Goal: Task Accomplishment & Management: Manage account settings

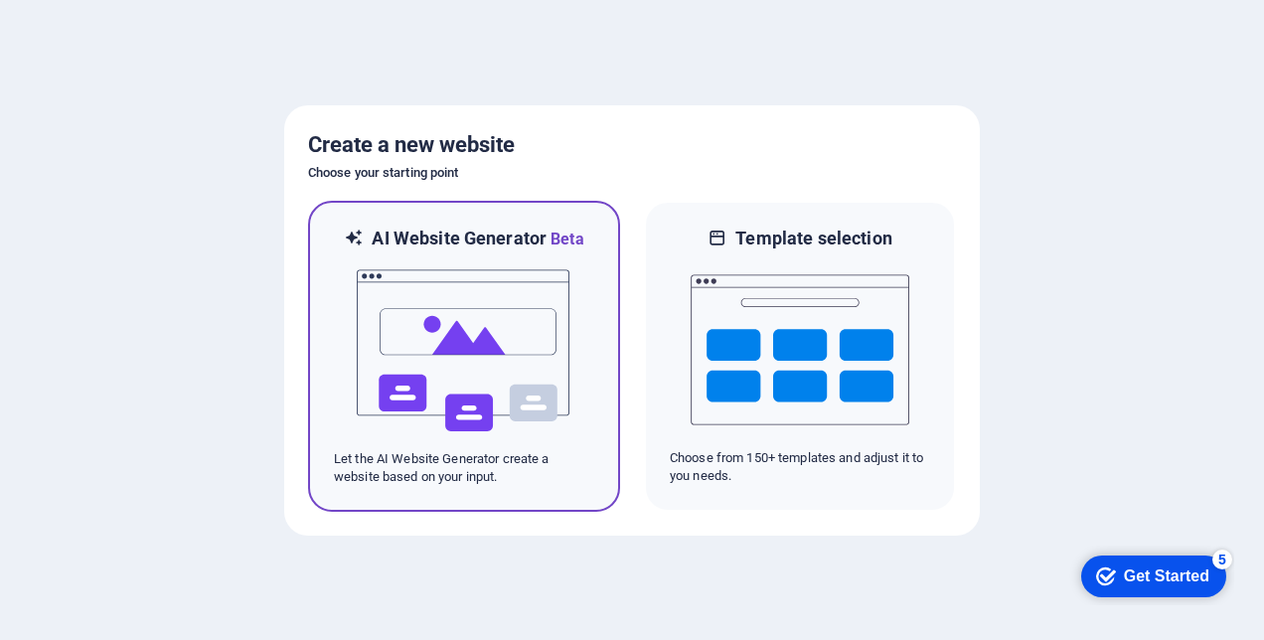
click at [479, 346] on img at bounding box center [464, 350] width 219 height 199
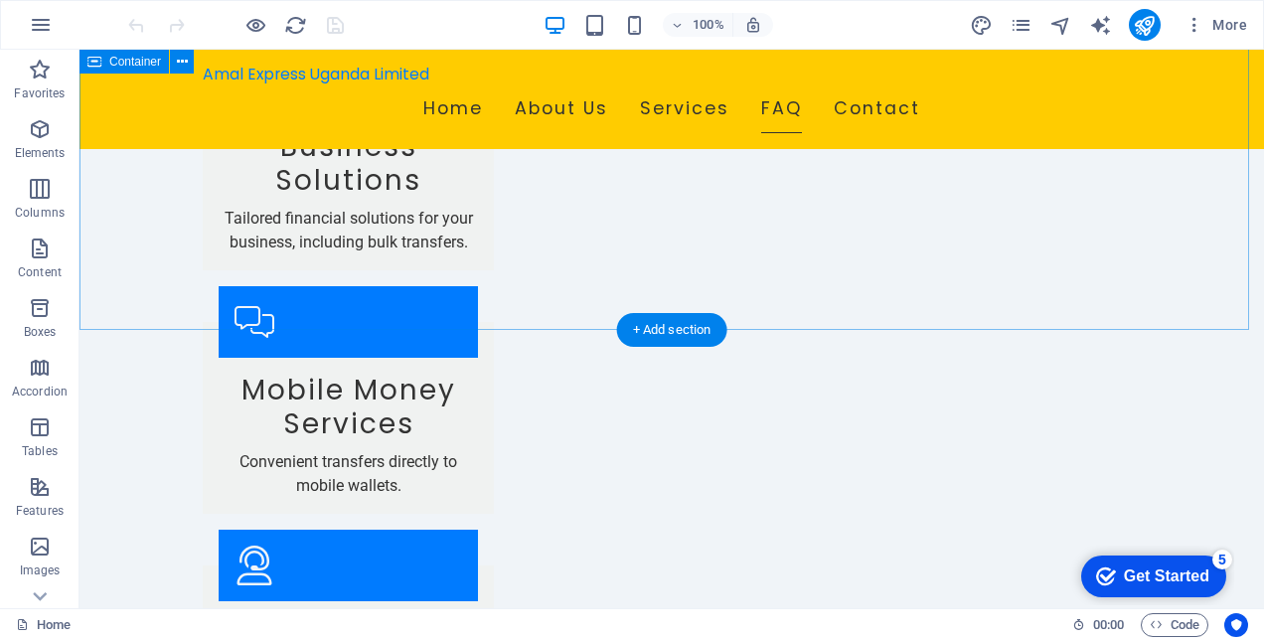
scroll to position [2286, 0]
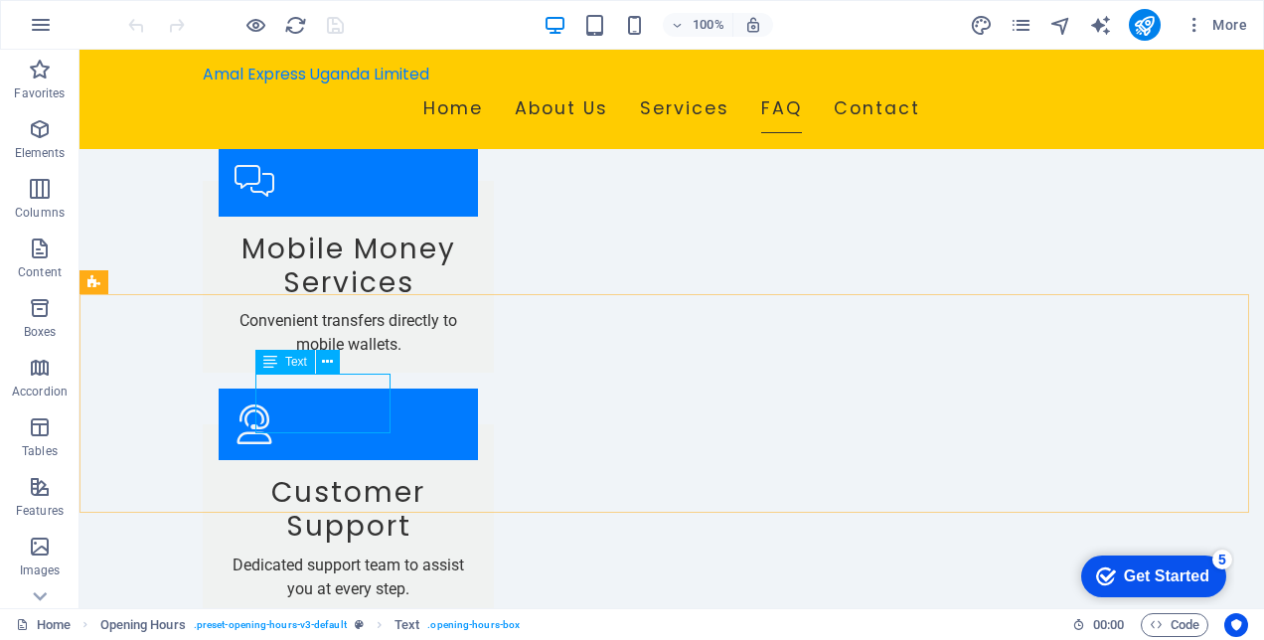
click at [296, 363] on span "Text" at bounding box center [296, 362] width 22 height 12
click at [325, 362] on icon at bounding box center [327, 362] width 11 height 21
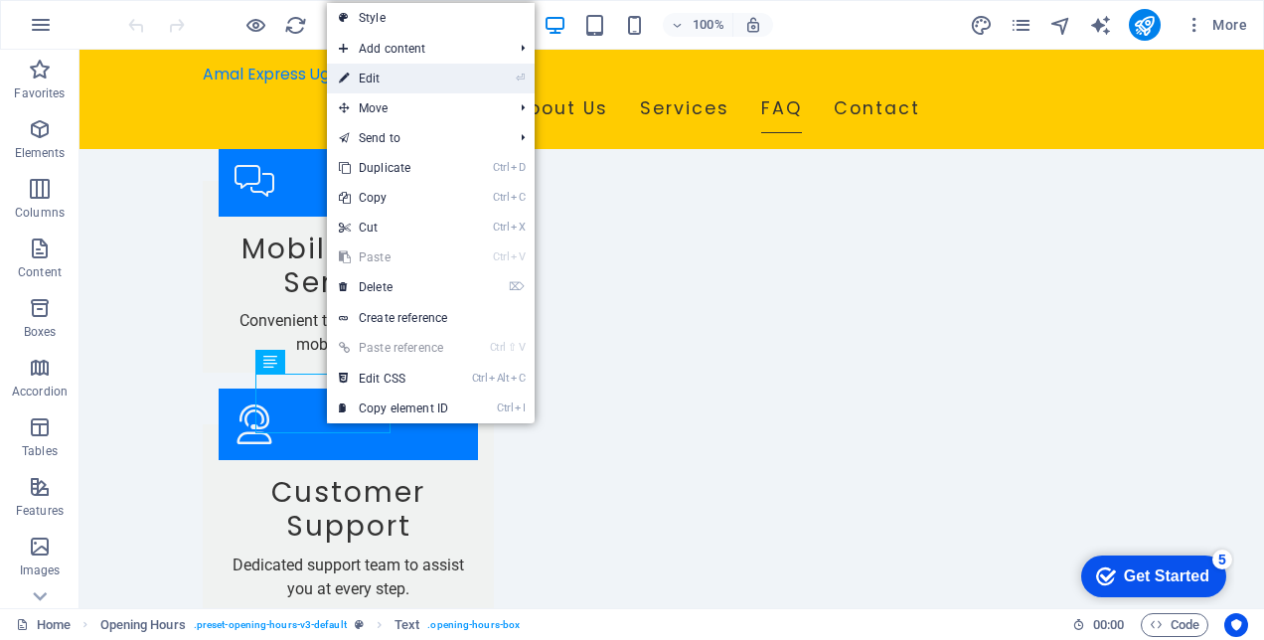
click at [467, 79] on li "⏎ Edit" at bounding box center [431, 79] width 208 height 30
click at [432, 85] on link "⏎ Edit" at bounding box center [393, 79] width 133 height 30
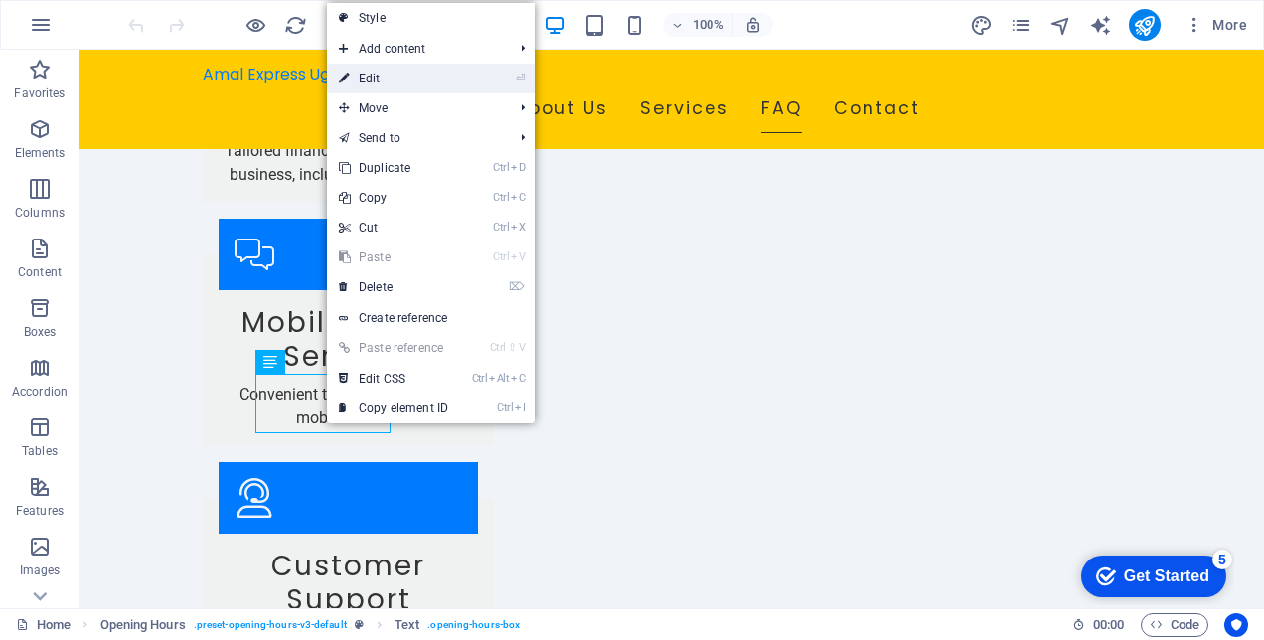
click at [82, 91] on div "Amal Express Uganda Limited Home About Us Services FAQ Contact" at bounding box center [671, 99] width 1184 height 99
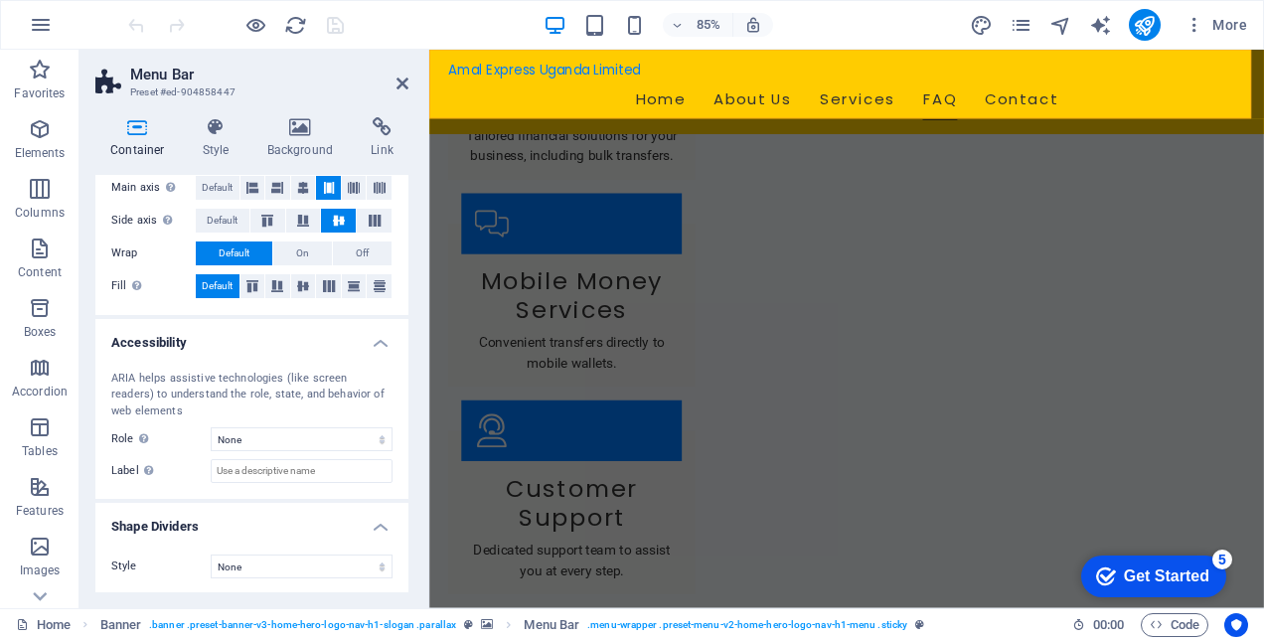
scroll to position [0, 0]
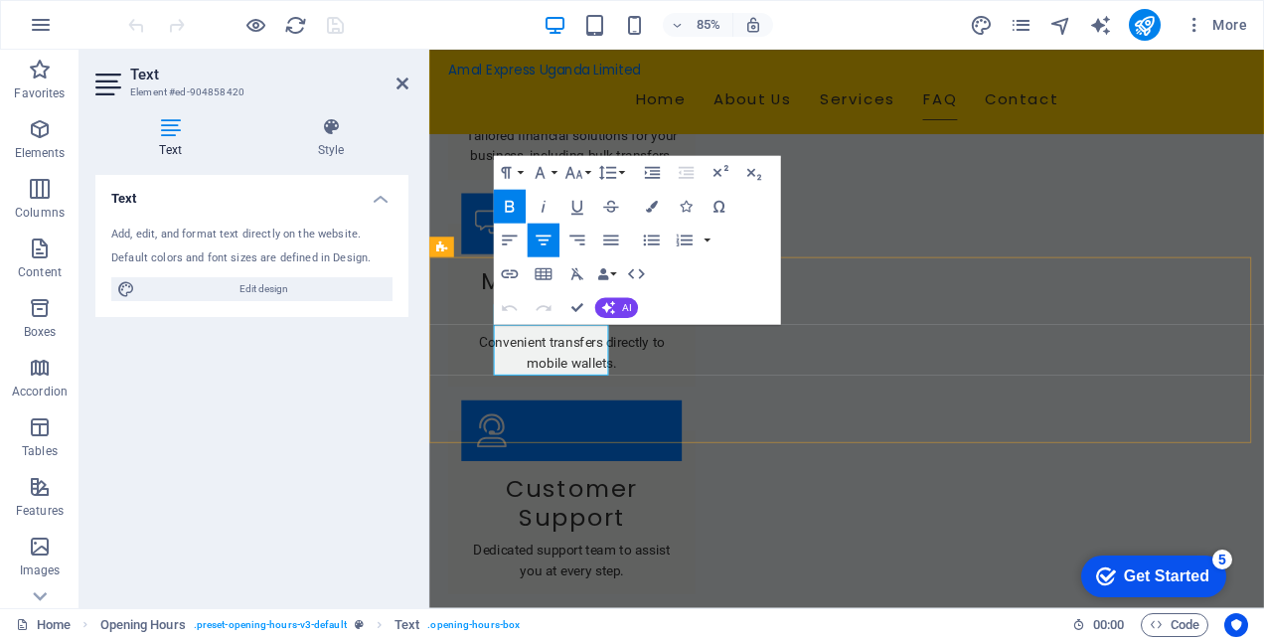
drag, startPoint x: 514, startPoint y: 414, endPoint x: 631, endPoint y: 413, distance: 117.3
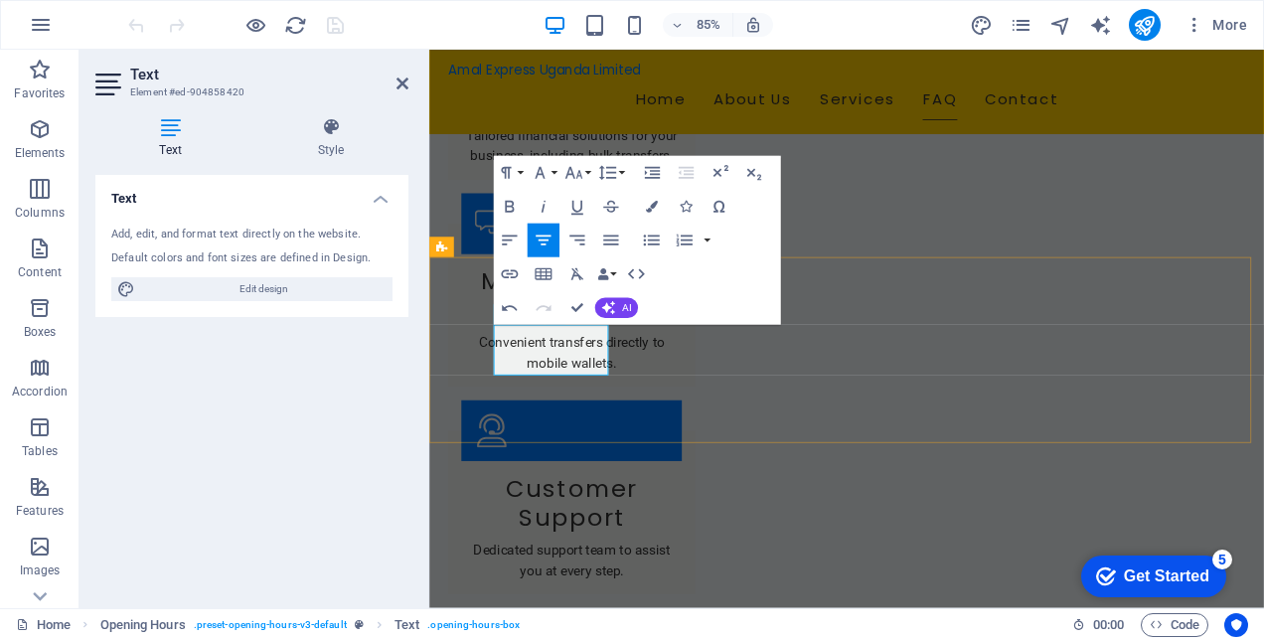
copy p "9:00 AM - 4:30 PM"
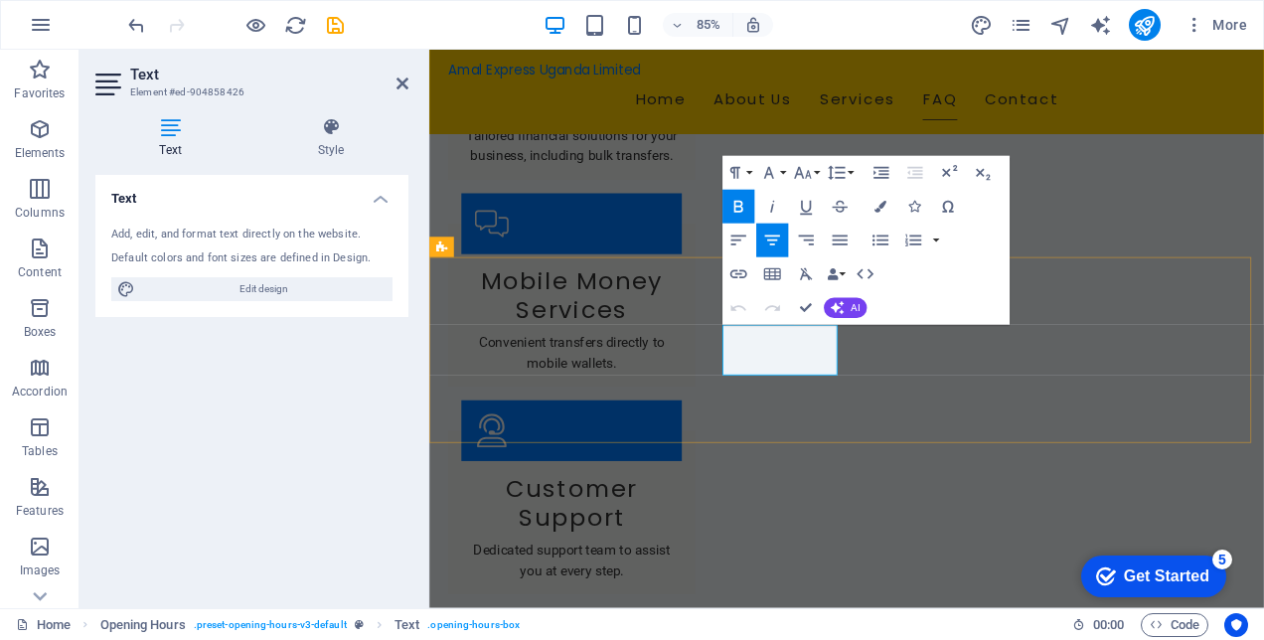
drag, startPoint x: 783, startPoint y: 417, endPoint x: 885, endPoint y: 414, distance: 102.4
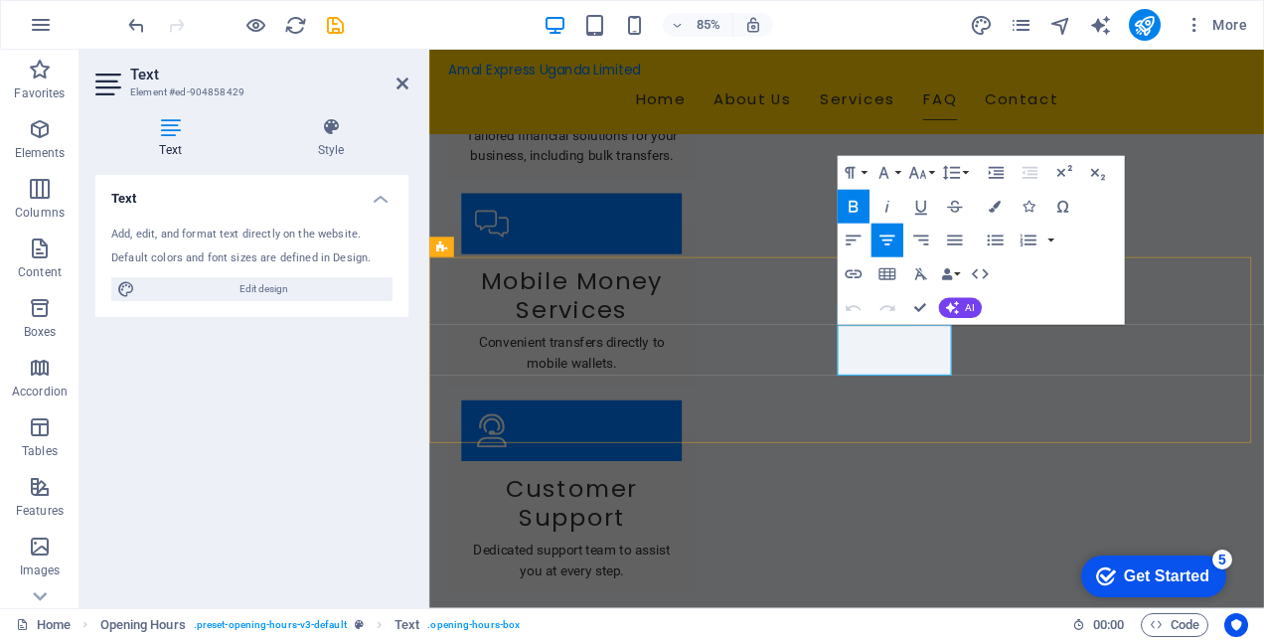
drag, startPoint x: 917, startPoint y: 414, endPoint x: 1029, endPoint y: 414, distance: 112.3
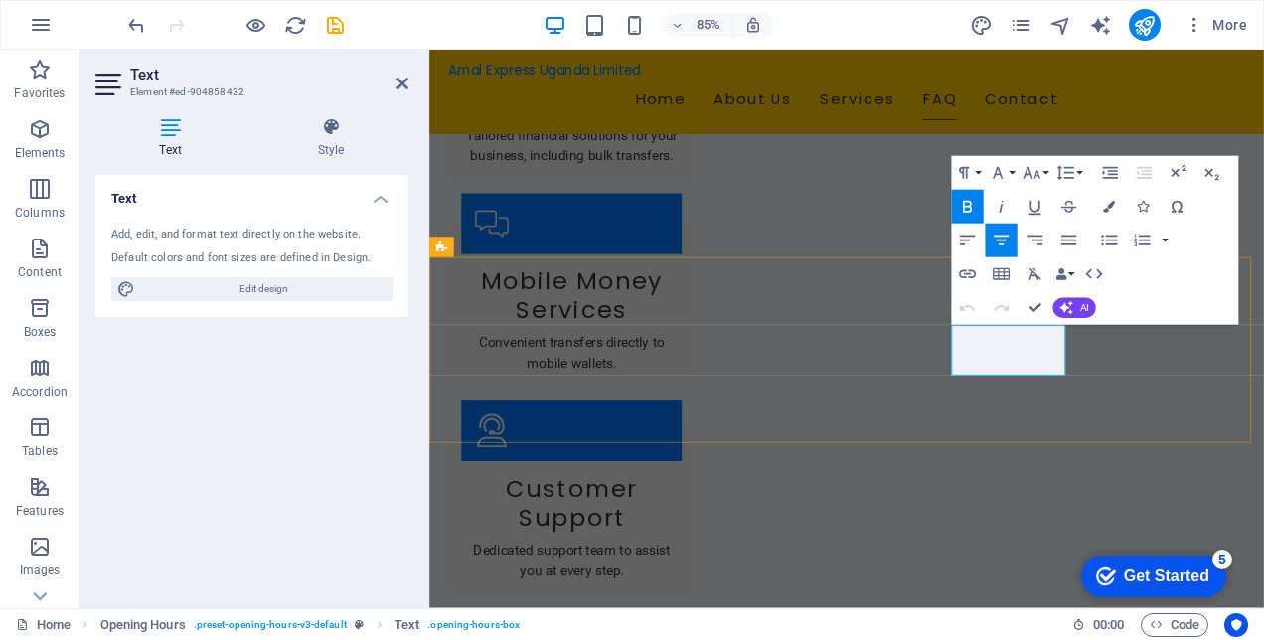
drag, startPoint x: 1052, startPoint y: 413, endPoint x: 1166, endPoint y: 413, distance: 113.3
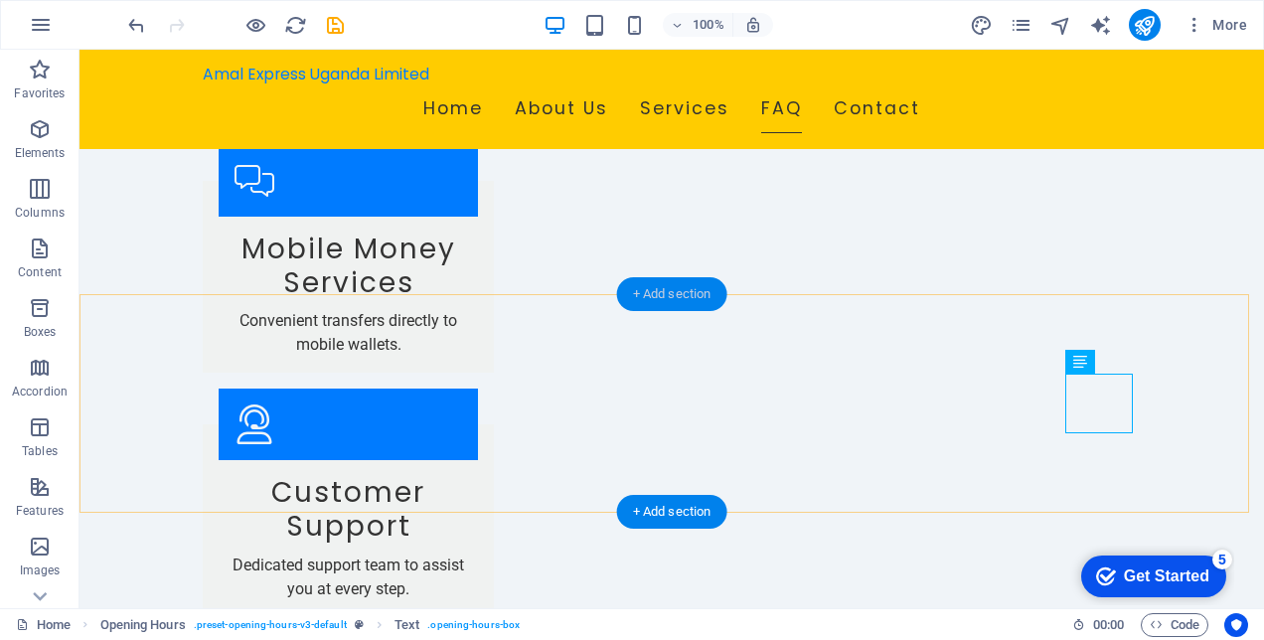
click at [667, 294] on div "+ Add section" at bounding box center [672, 294] width 110 height 34
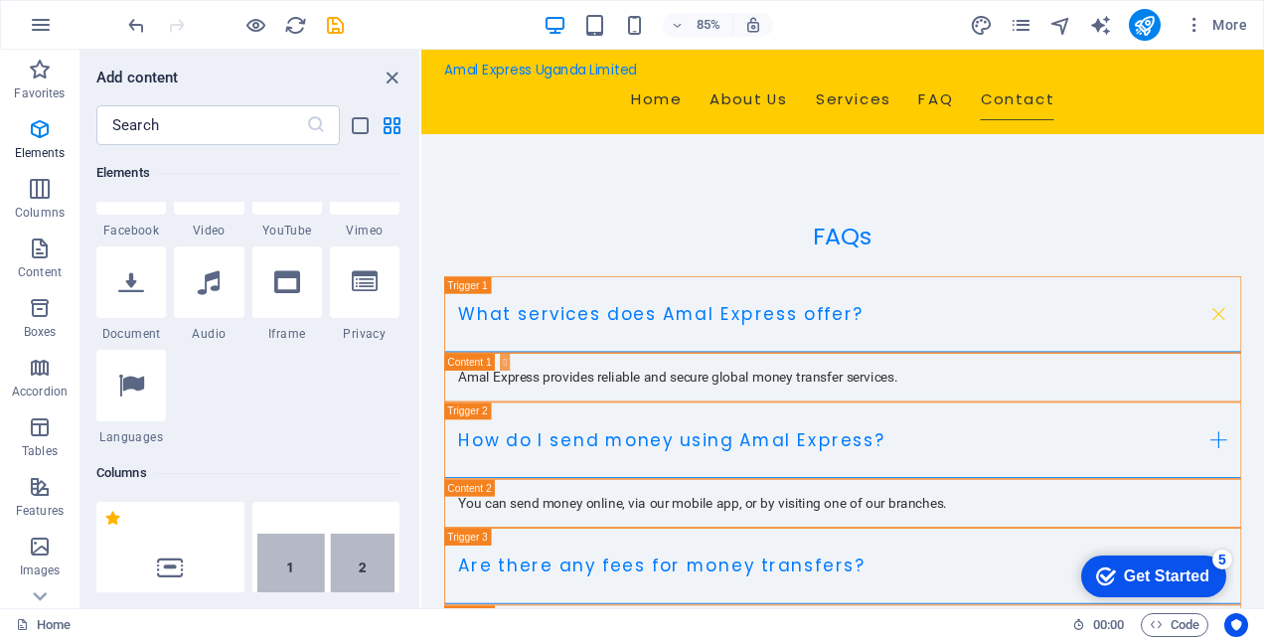
scroll to position [695, 0]
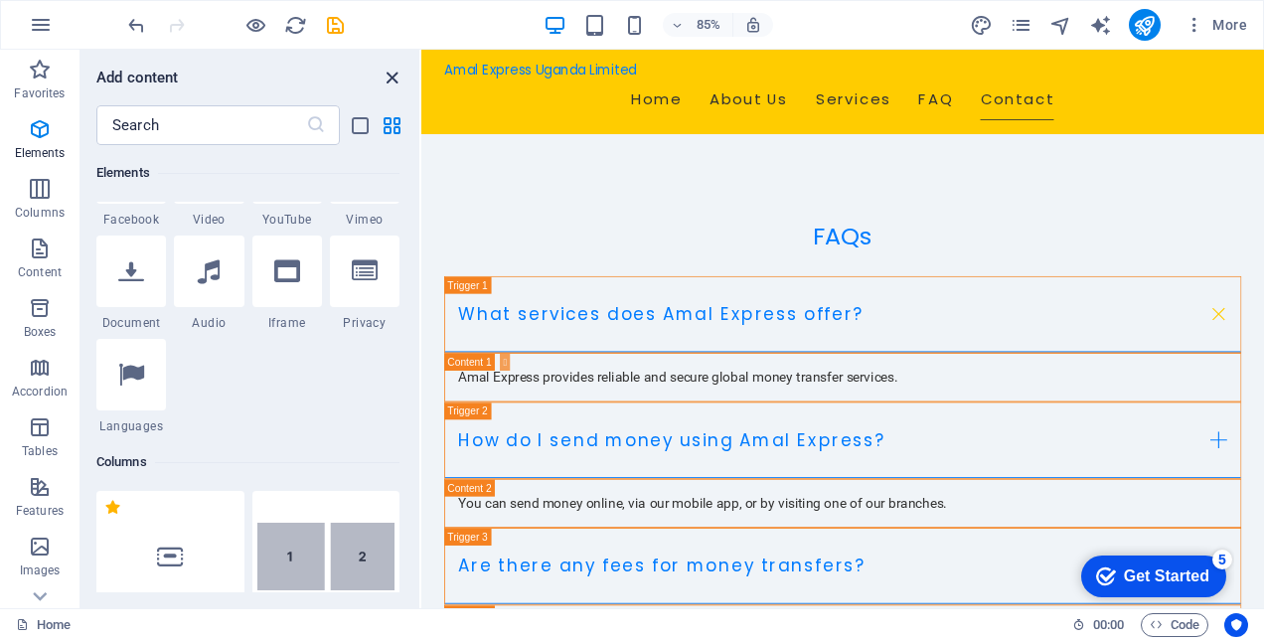
click at [393, 74] on icon "close panel" at bounding box center [392, 78] width 23 height 23
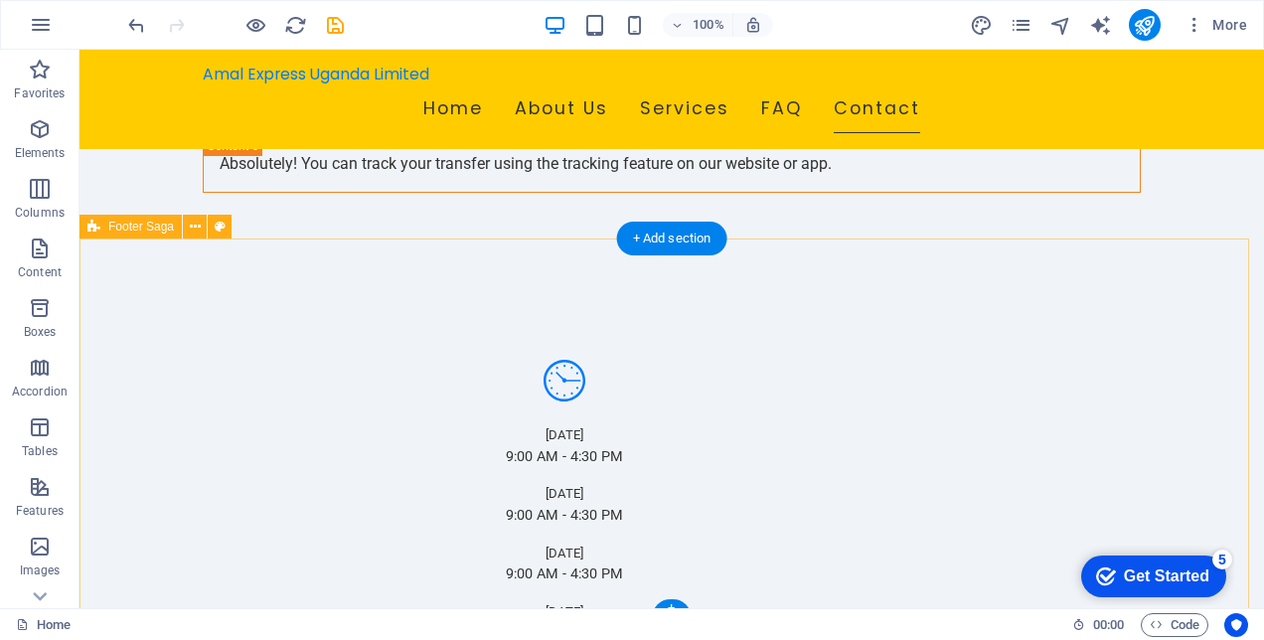
scroll to position [3821, 0]
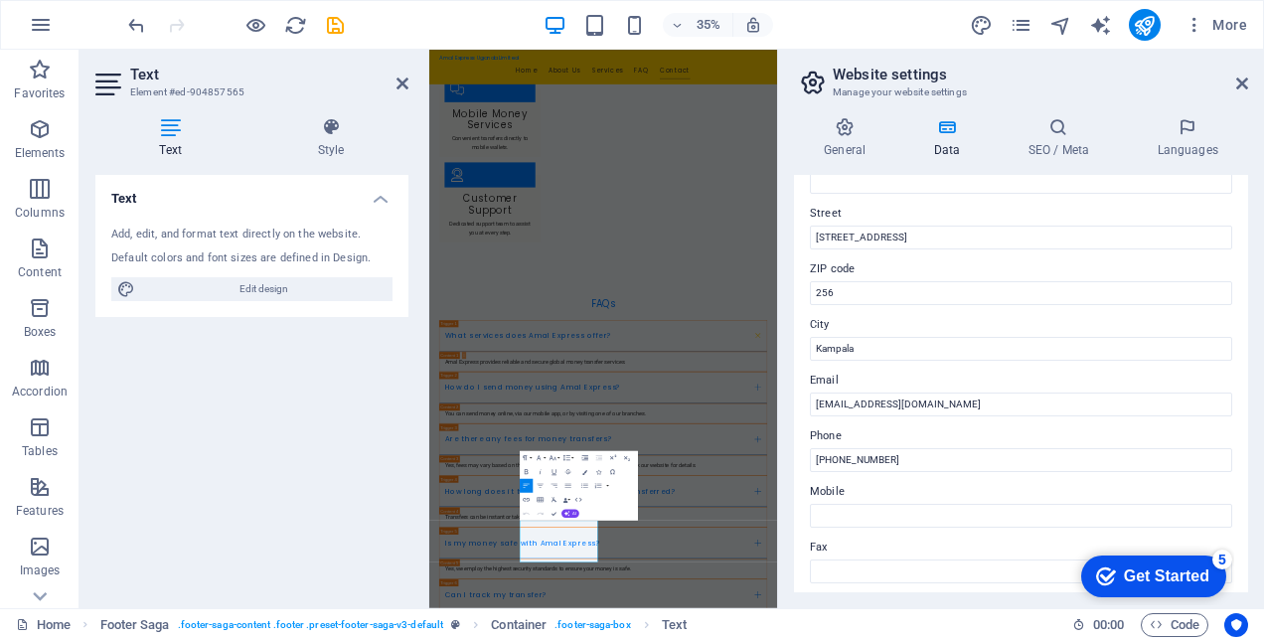
scroll to position [199, 0]
drag, startPoint x: 932, startPoint y: 237, endPoint x: 786, endPoint y: 237, distance: 146.1
click at [786, 237] on div "General Data SEO / Meta Languages Website name [DOMAIN_NAME] Logo Drag files he…" at bounding box center [1021, 354] width 486 height 507
type input "N"
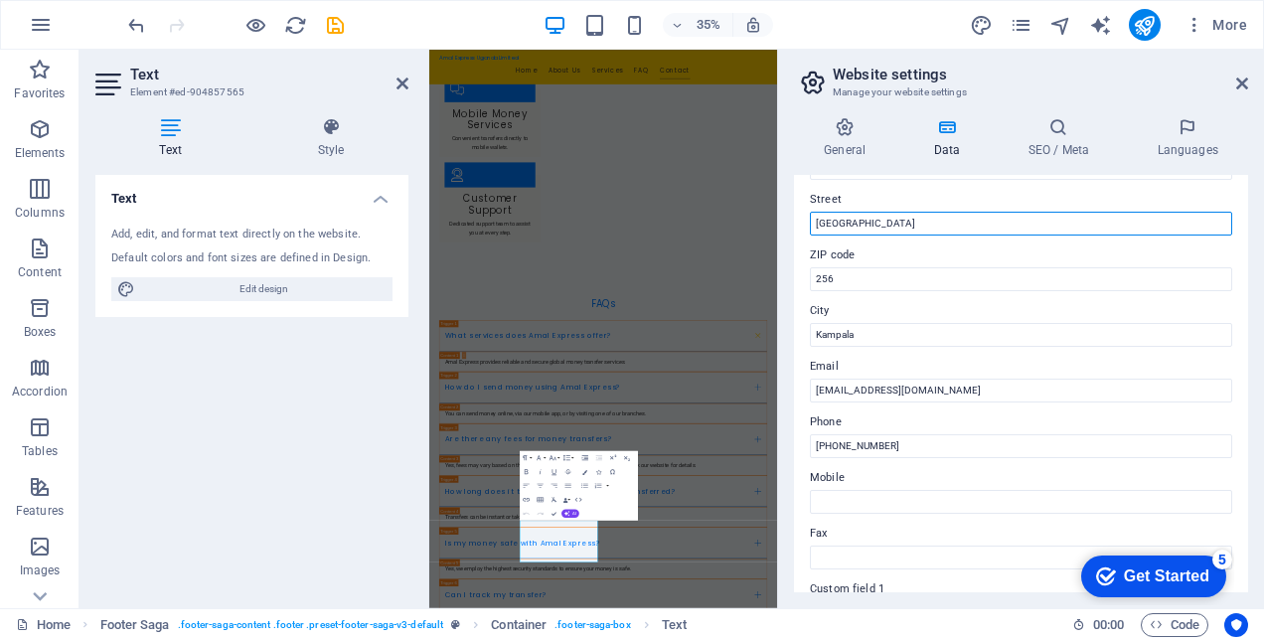
scroll to position [0, 0]
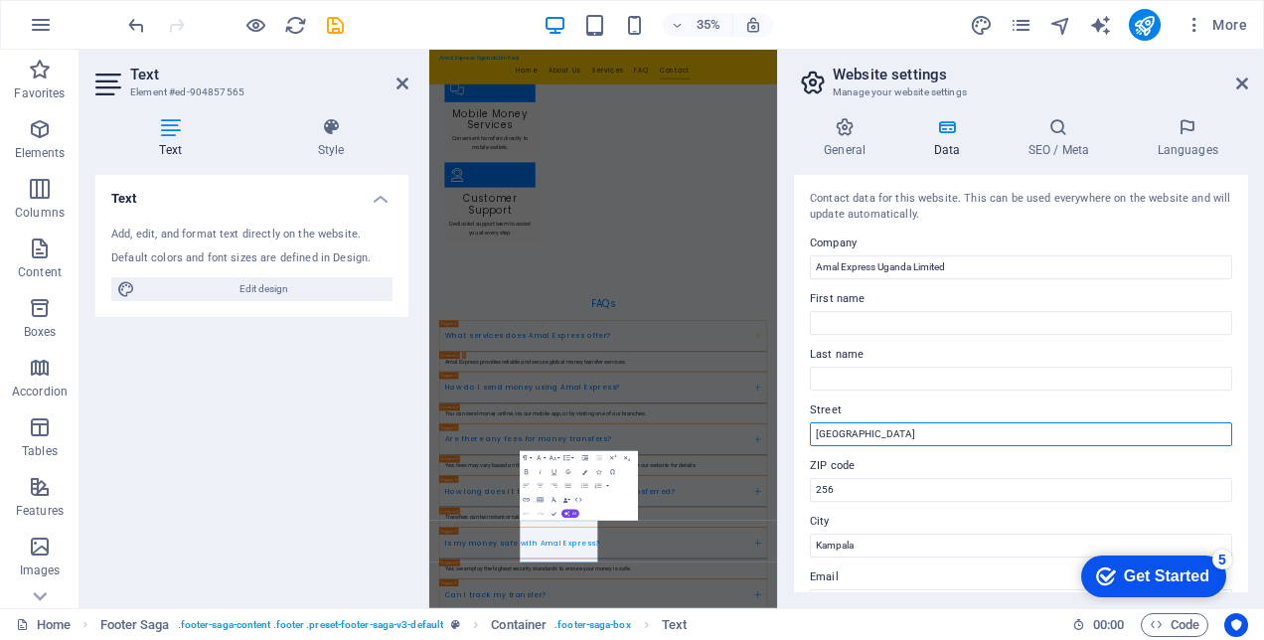
click at [815, 437] on input "[GEOGRAPHIC_DATA]" at bounding box center [1021, 434] width 422 height 24
click at [988, 435] on input "[GEOGRAPHIC_DATA], [GEOGRAPHIC_DATA]" at bounding box center [1021, 434] width 422 height 24
click at [992, 433] on input "[GEOGRAPHIC_DATA], [GEOGRAPHIC_DATA] Shop g12" at bounding box center [1021, 434] width 422 height 24
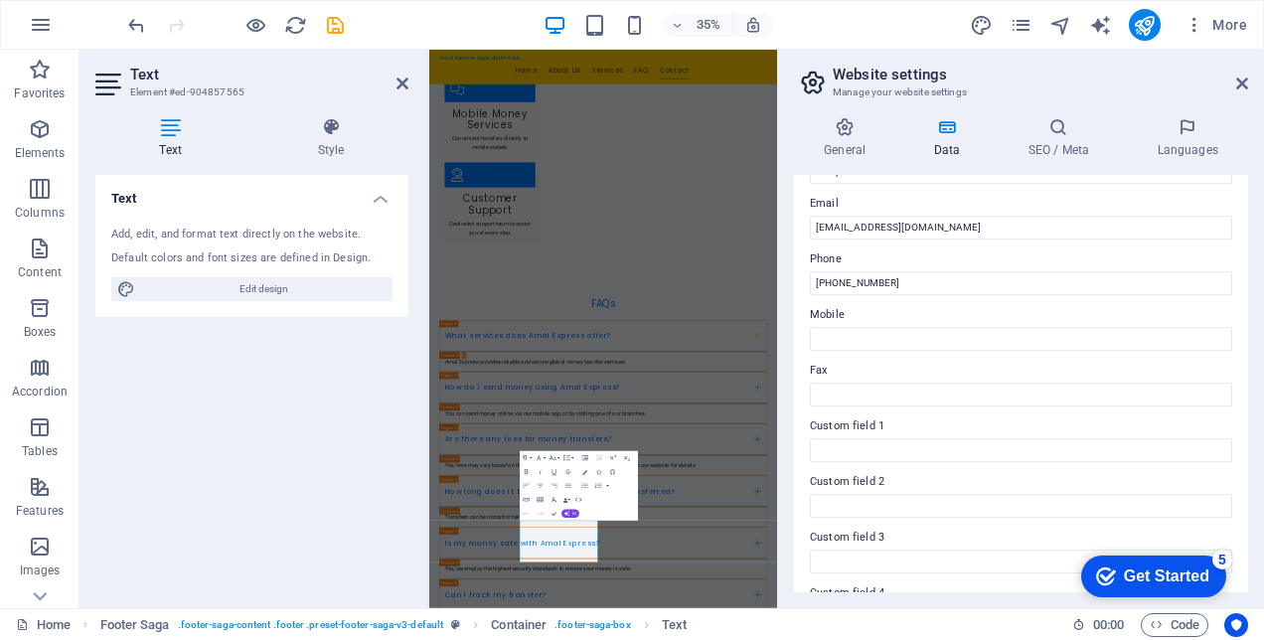
scroll to position [397, 0]
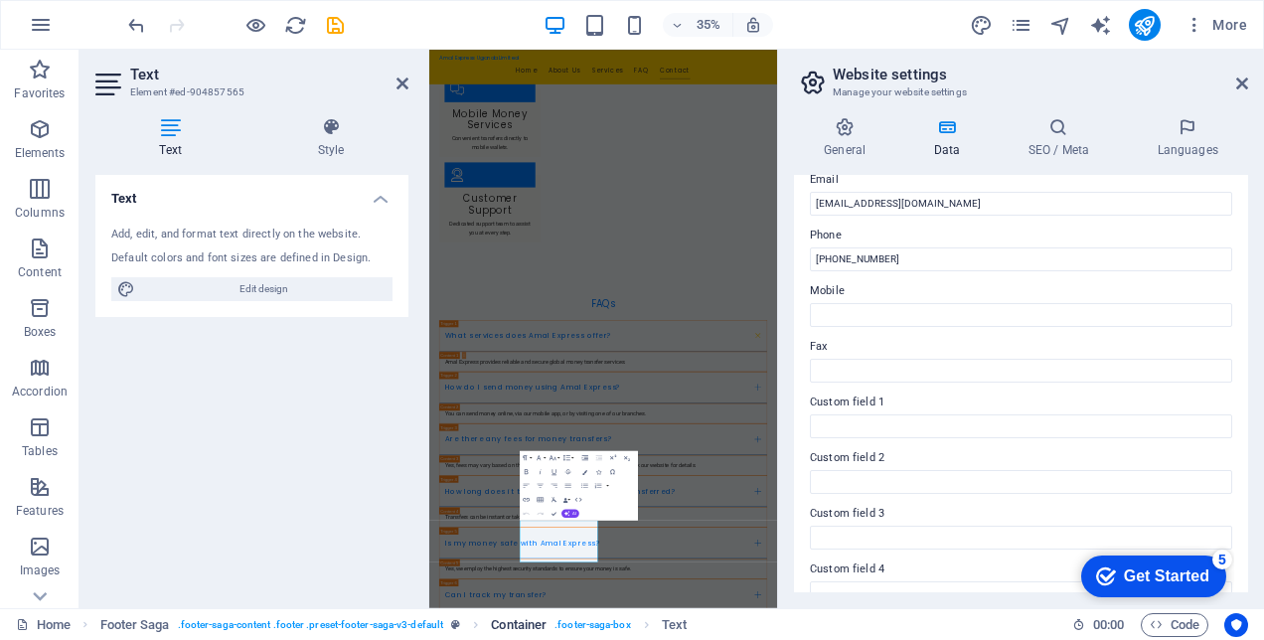
type input "[GEOGRAPHIC_DATA], [GEOGRAPHIC_DATA] Shop G12"
click at [1070, 372] on input "Fax" at bounding box center [1021, 371] width 422 height 24
click at [880, 261] on input "[PHONE_NUMBER]" at bounding box center [1021, 259] width 422 height 24
click at [839, 255] on input "[PHONE_NUMBER]" at bounding box center [1021, 259] width 422 height 24
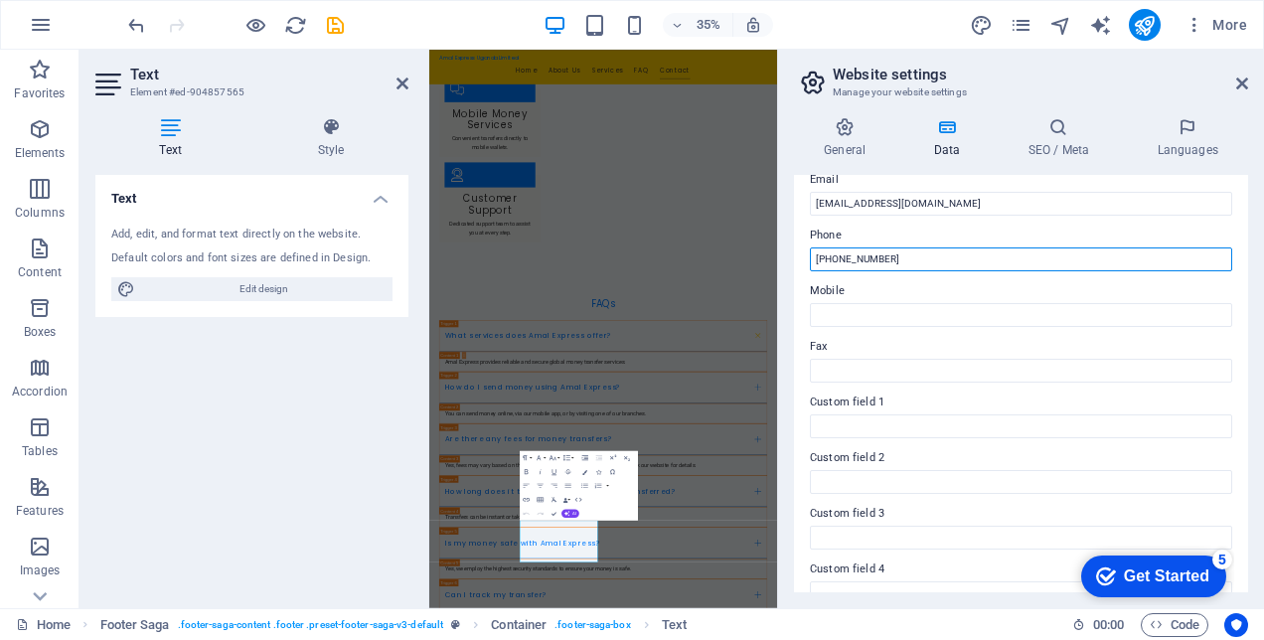
click at [839, 255] on input "[PHONE_NUMBER]" at bounding box center [1021, 259] width 422 height 24
paste input "76 748873"
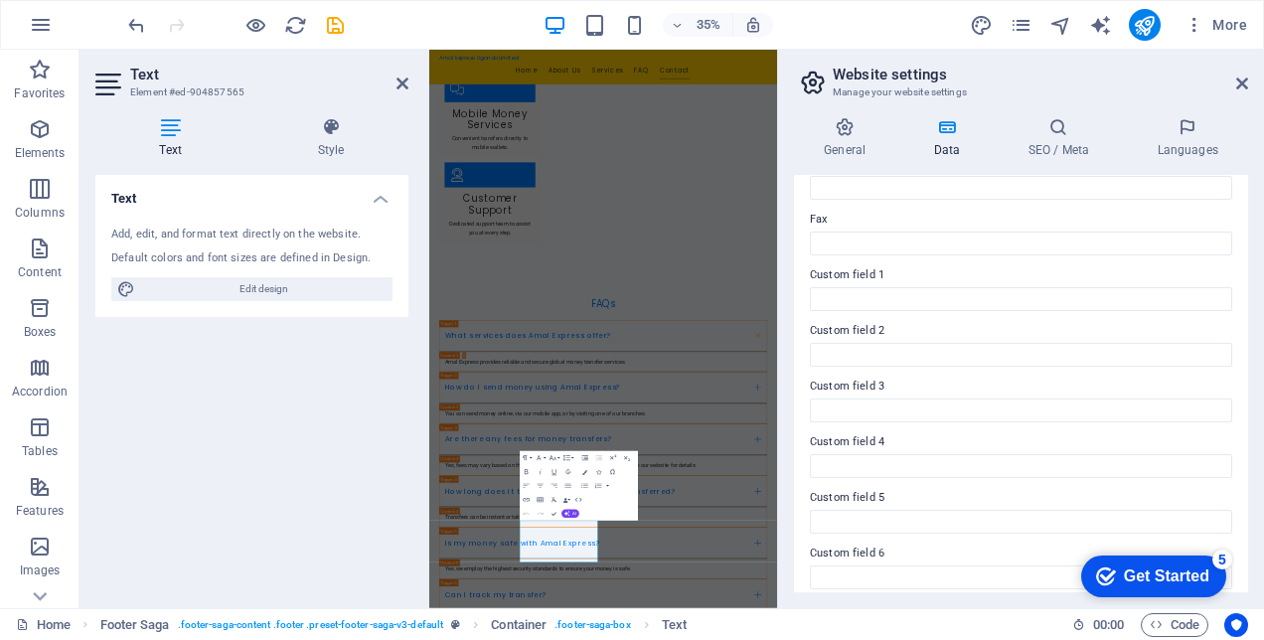
scroll to position [537, 0]
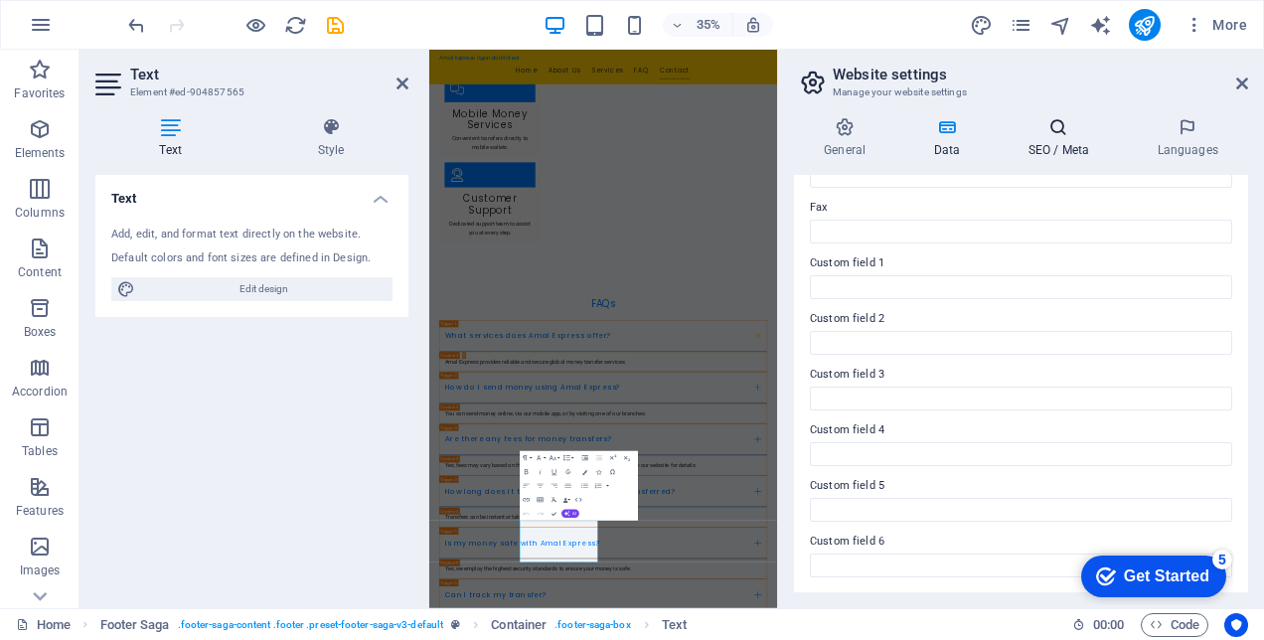
type input "[PHONE_NUMBER]"
click at [1063, 122] on icon at bounding box center [1058, 127] width 121 height 20
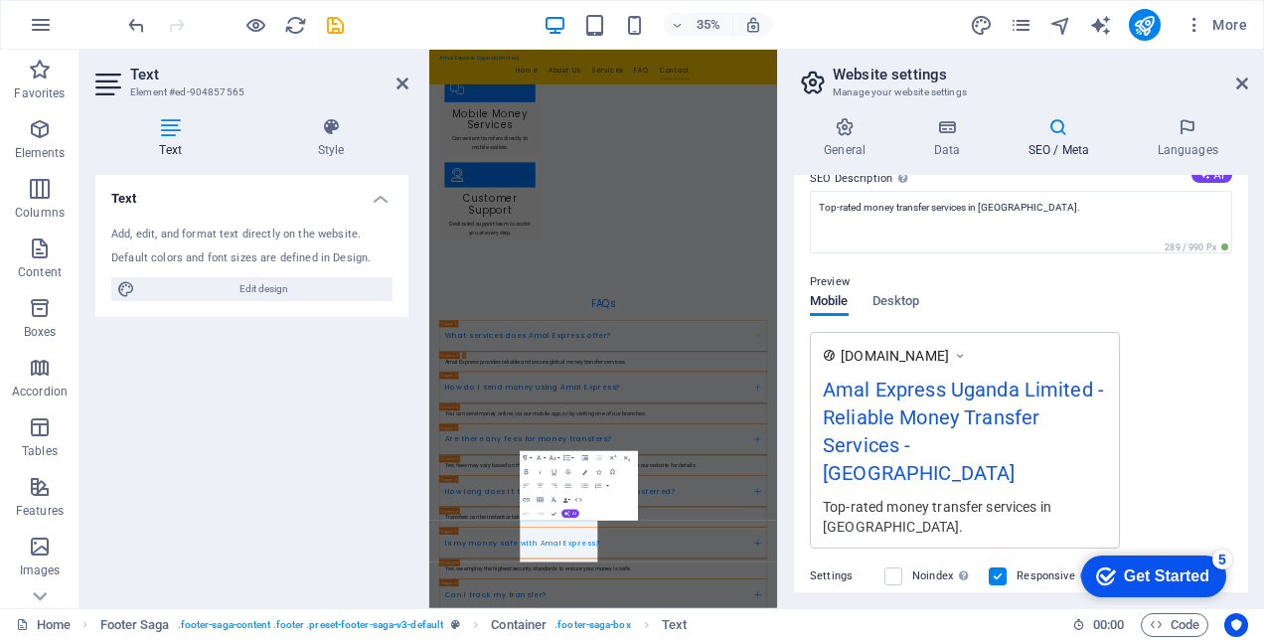
scroll to position [199, 0]
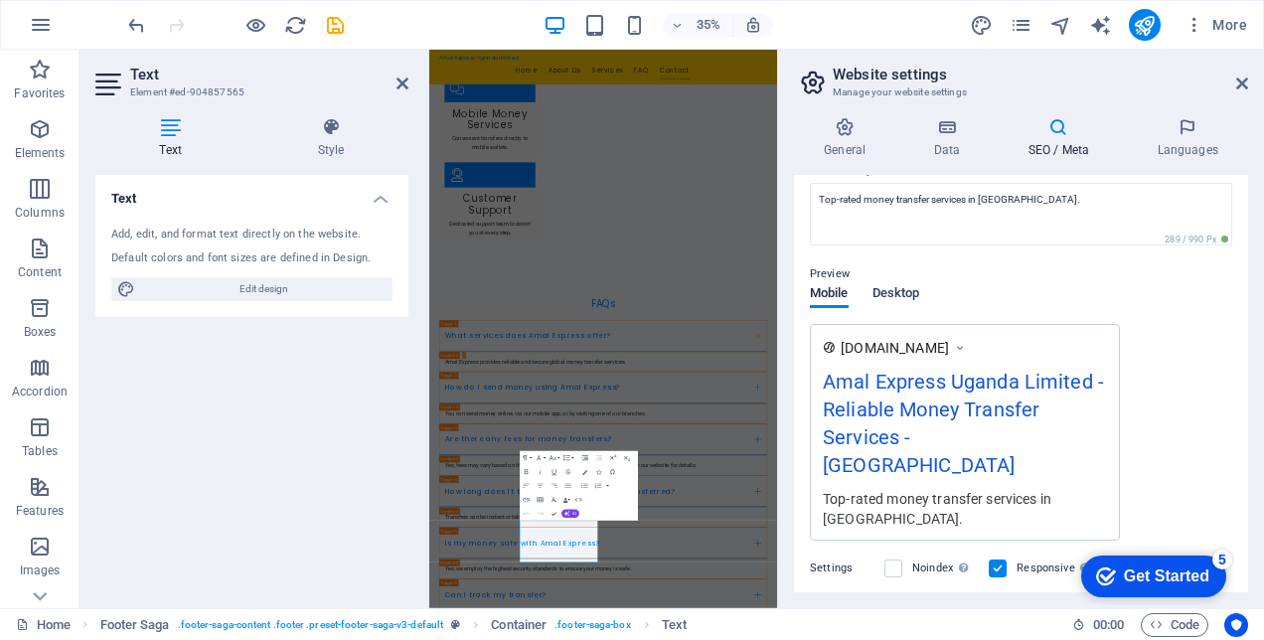
click at [875, 288] on span "Desktop" at bounding box center [896, 295] width 48 height 28
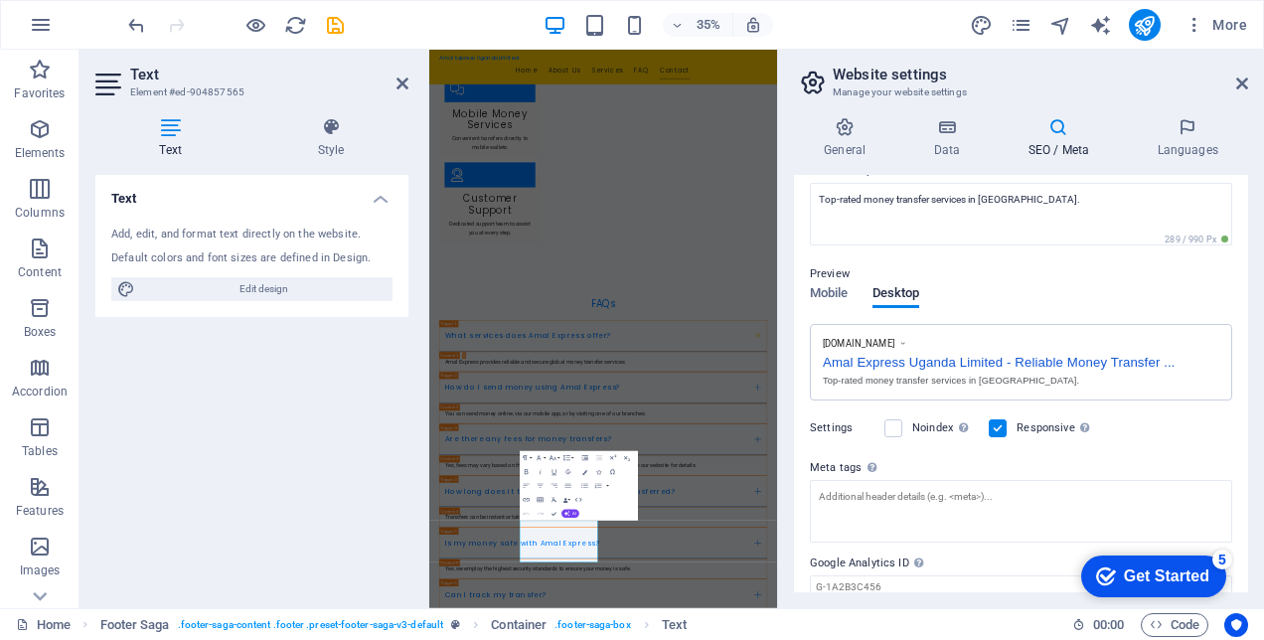
scroll to position [275, 0]
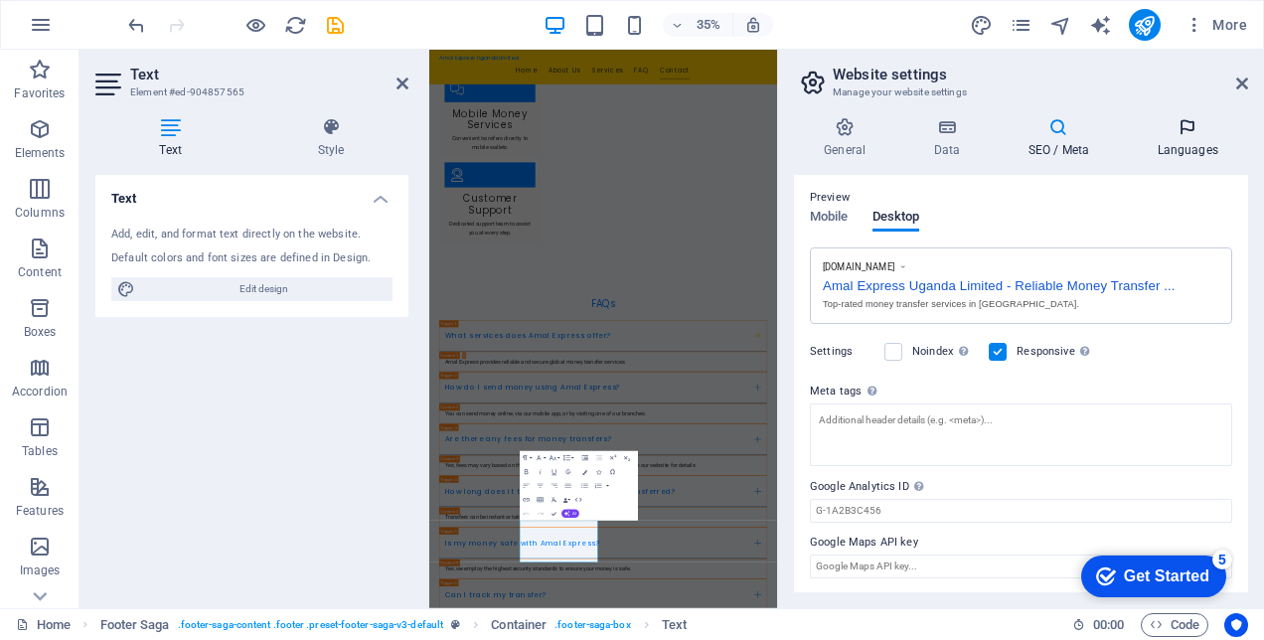
click at [1177, 132] on icon at bounding box center [1187, 127] width 121 height 20
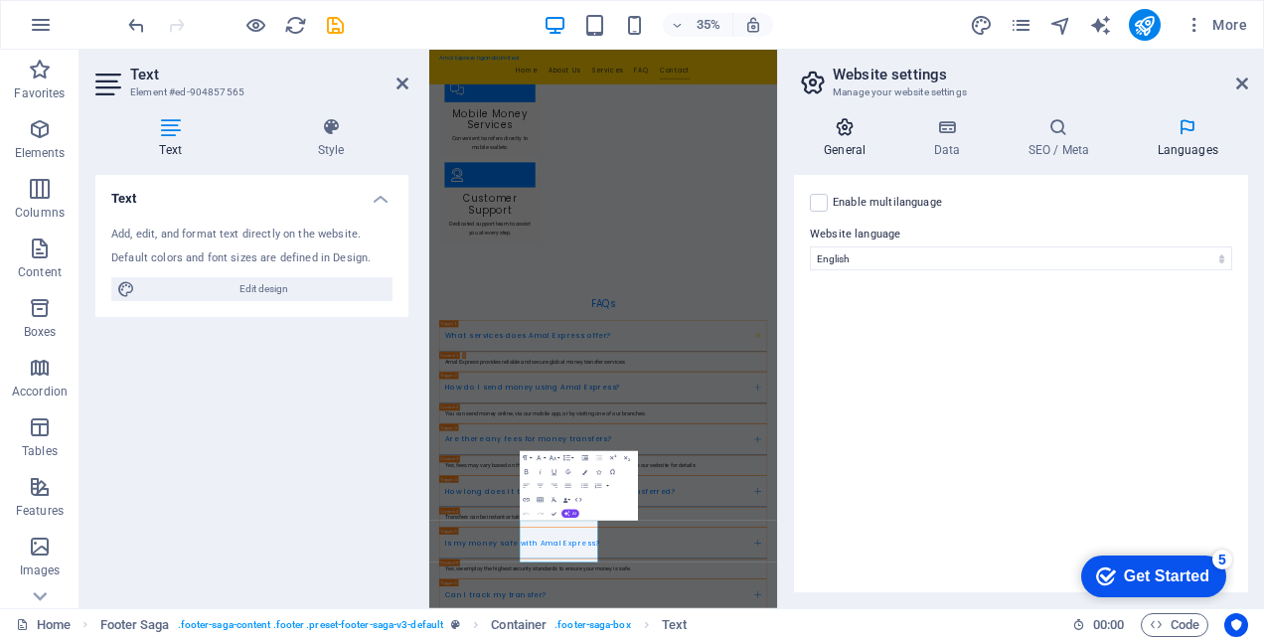
click at [843, 123] on icon at bounding box center [844, 127] width 101 height 20
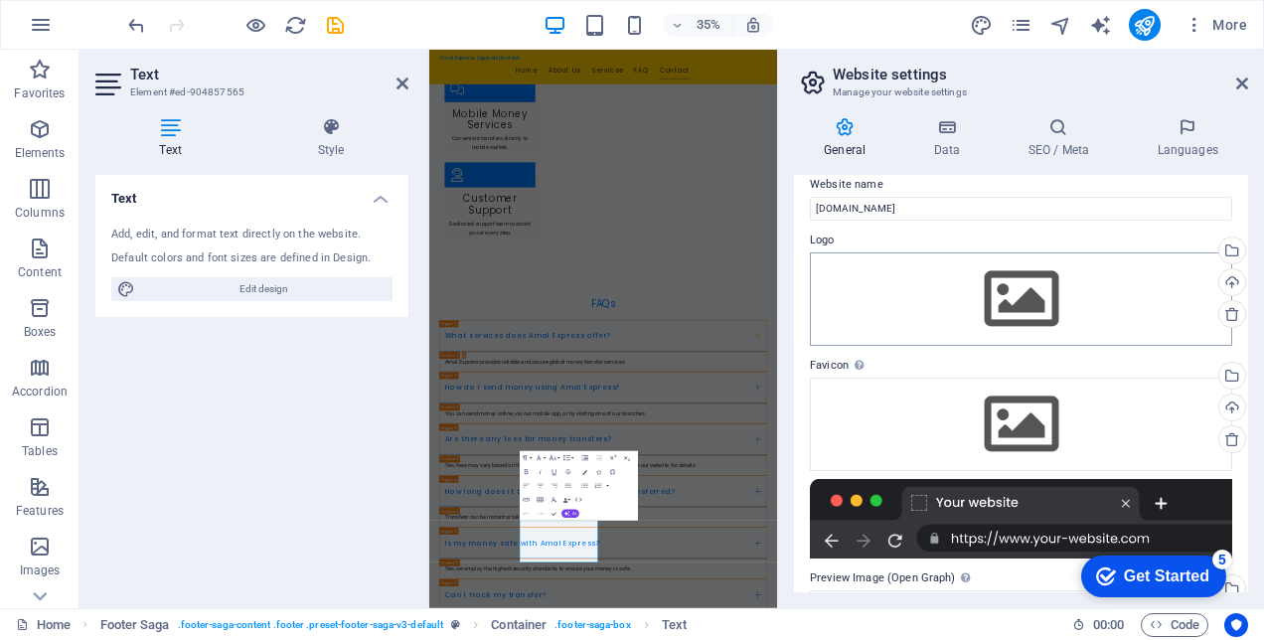
scroll to position [0, 0]
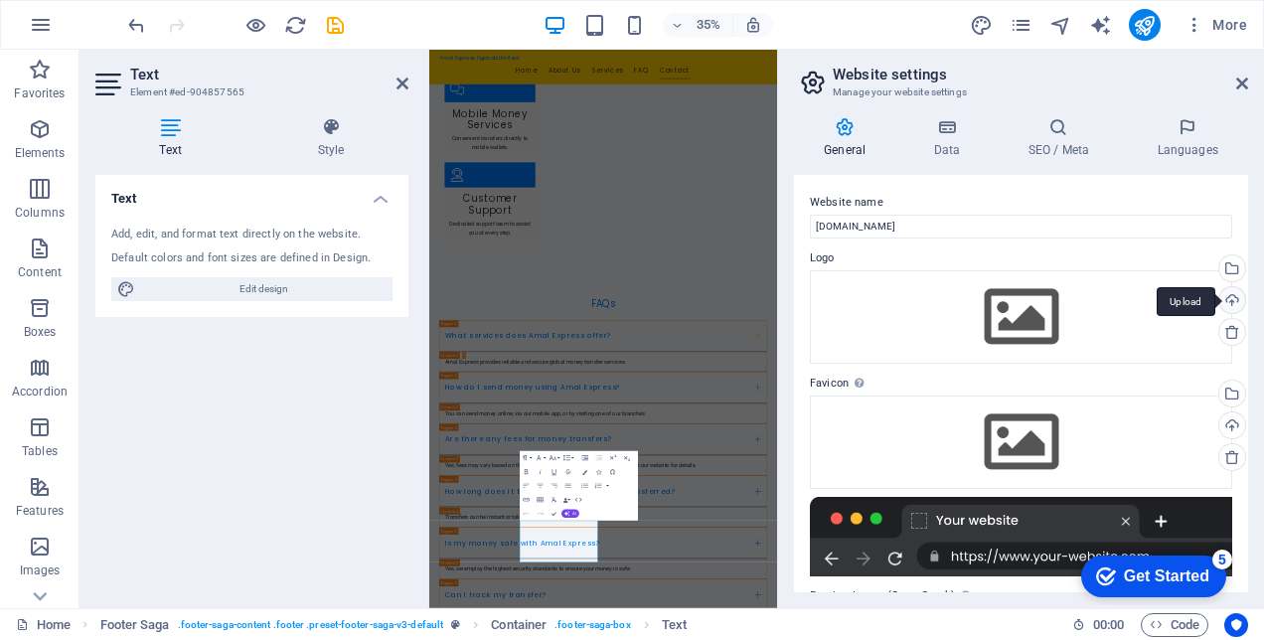
click at [1228, 300] on div "Upload" at bounding box center [1230, 302] width 30 height 30
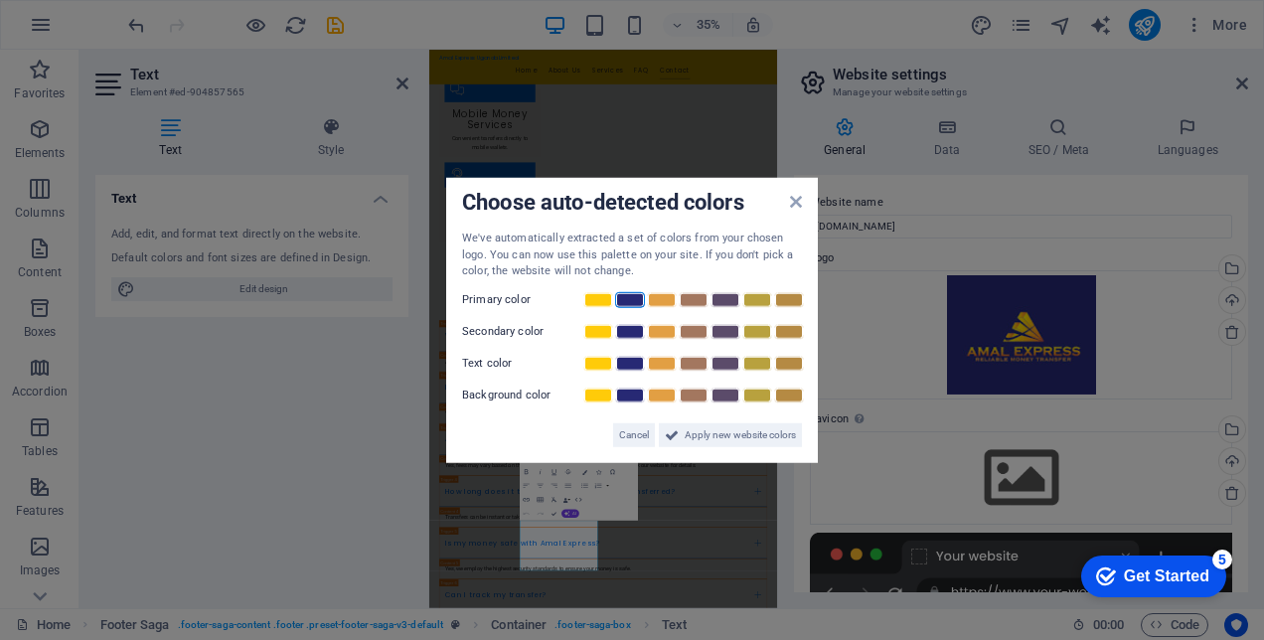
click at [624, 296] on link at bounding box center [630, 299] width 30 height 16
click at [660, 332] on link at bounding box center [662, 331] width 30 height 16
click at [604, 364] on link at bounding box center [598, 363] width 30 height 16
click at [633, 394] on link at bounding box center [630, 395] width 30 height 16
click at [692, 430] on span "Apply new website colors" at bounding box center [740, 434] width 111 height 24
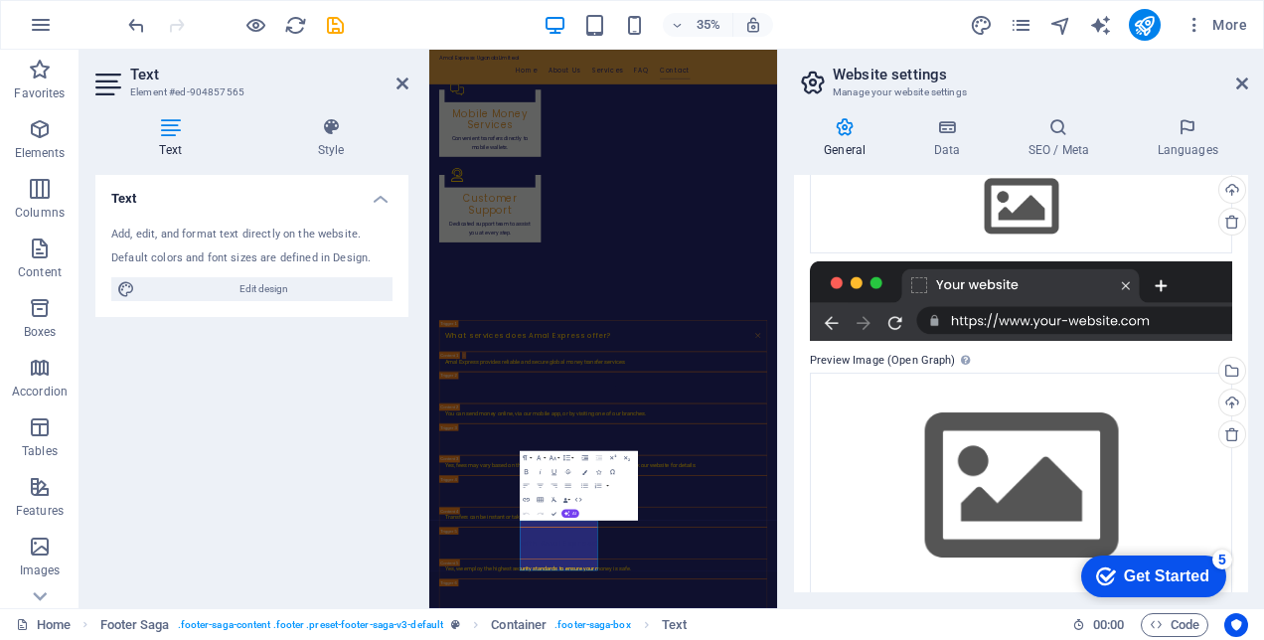
scroll to position [295, 0]
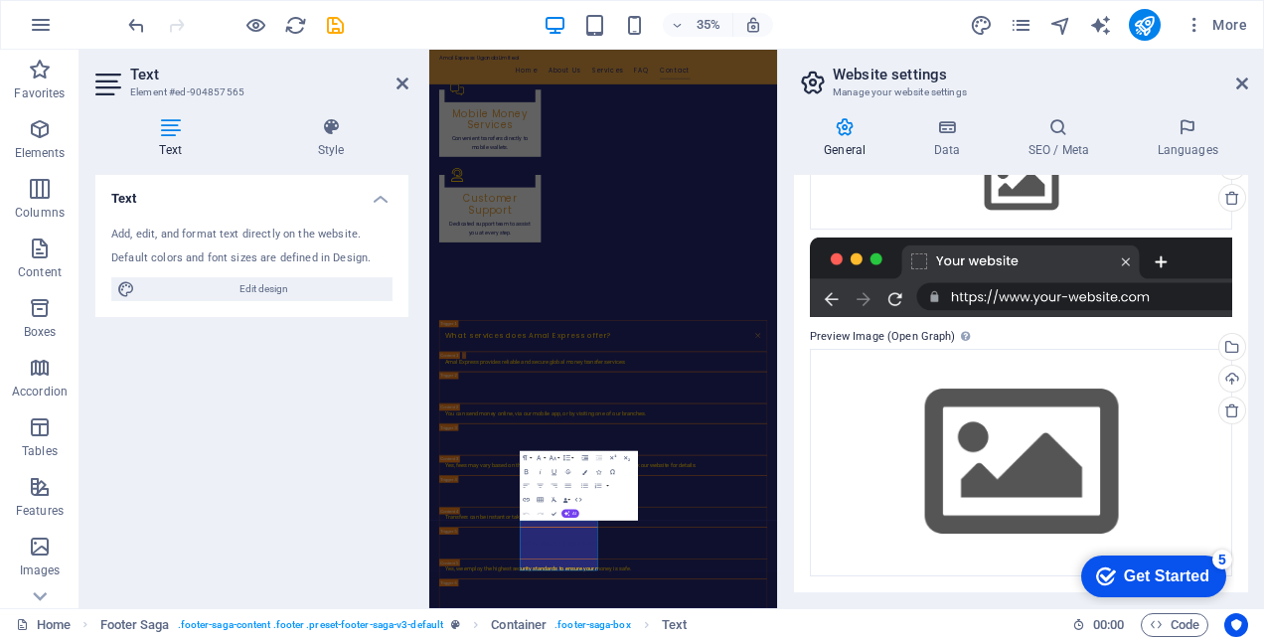
click at [1134, 575] on div "Get Started" at bounding box center [1166, 576] width 85 height 18
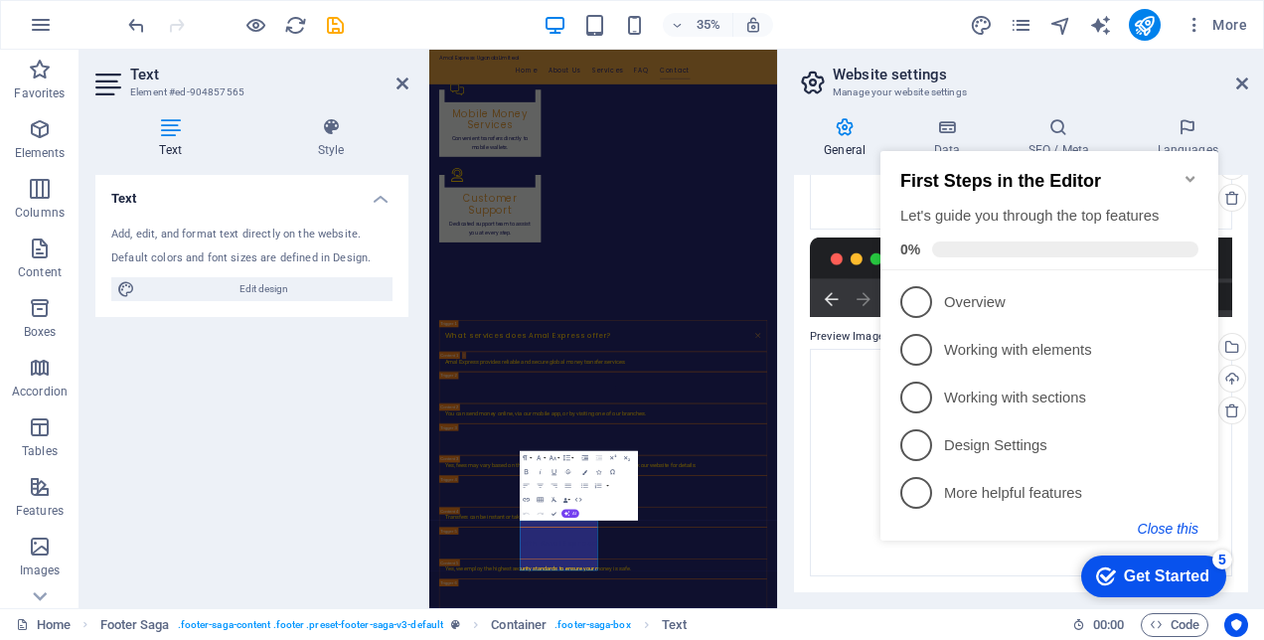
click at [1167, 530] on button "Close this" at bounding box center [1168, 529] width 61 height 16
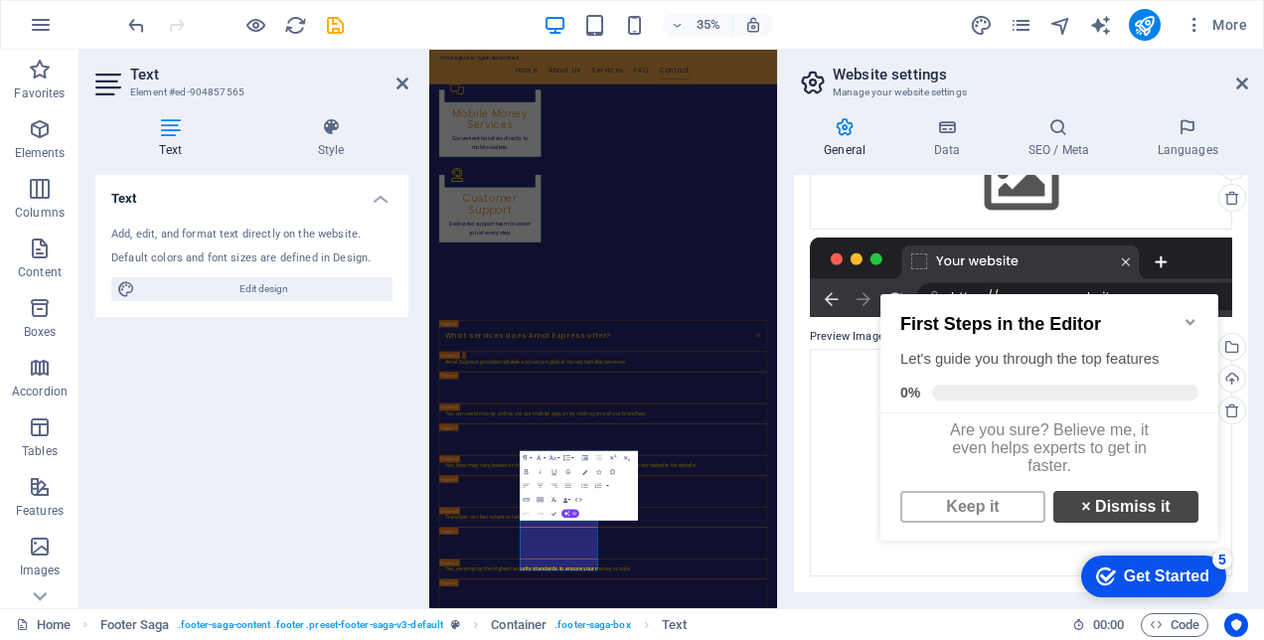
scroll to position [14, 0]
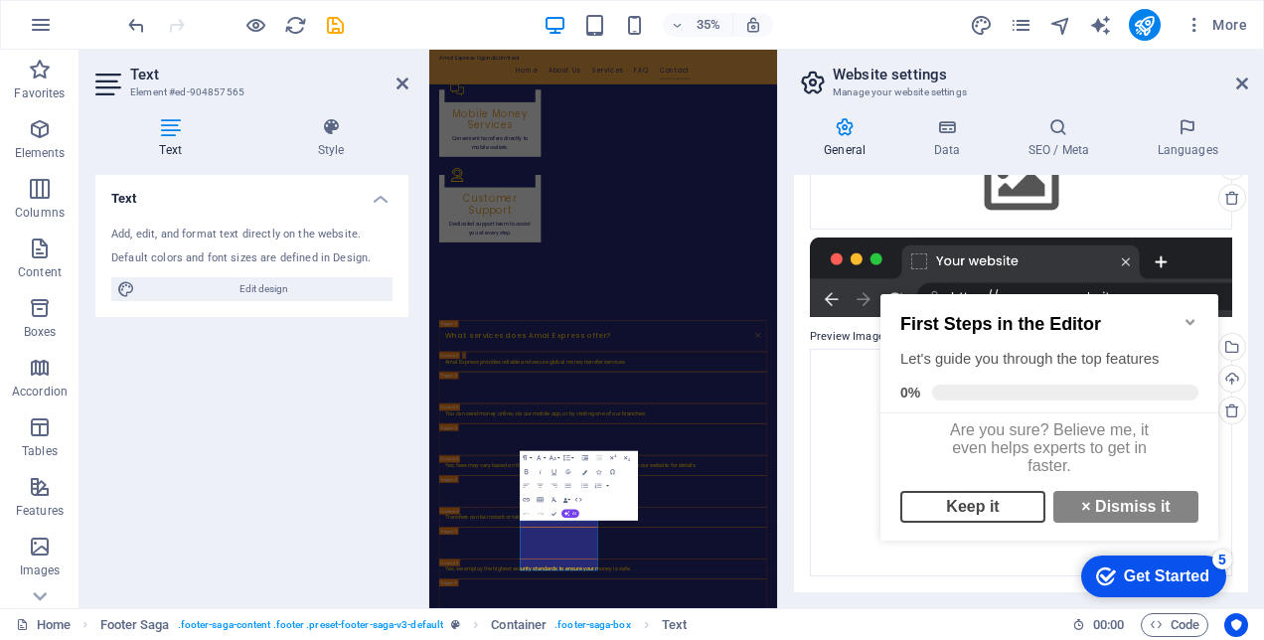
click at [1015, 513] on link "Keep it" at bounding box center [972, 507] width 145 height 32
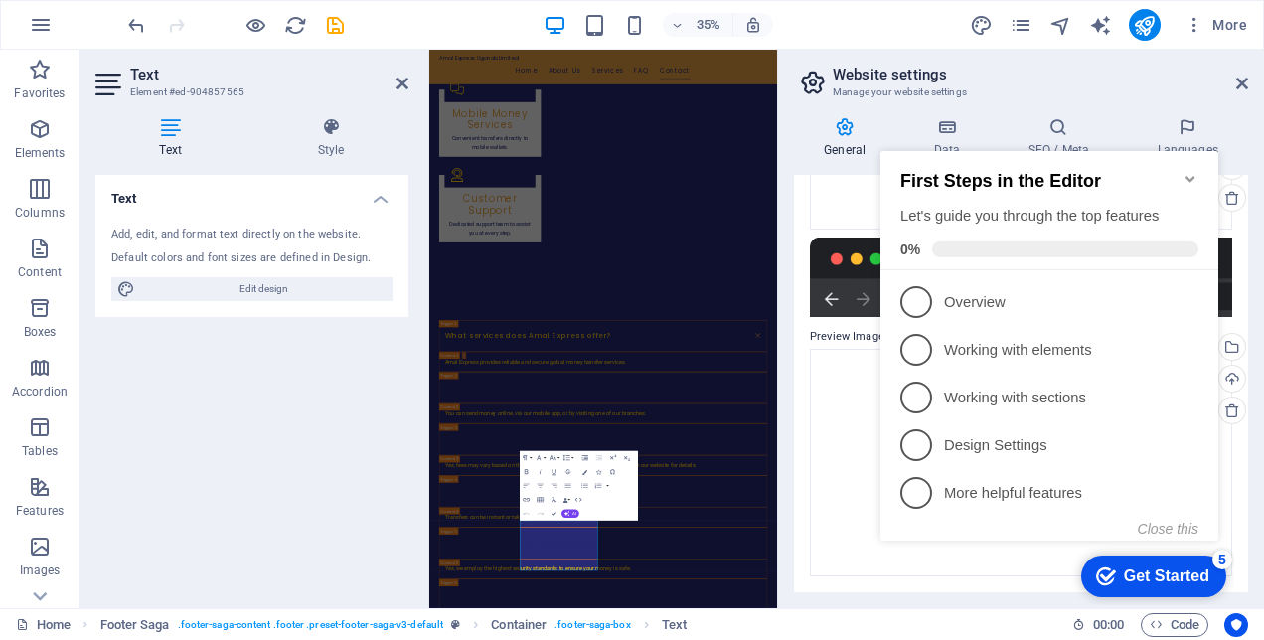
click at [1190, 171] on icon "Minimize checklist" at bounding box center [1191, 179] width 16 height 16
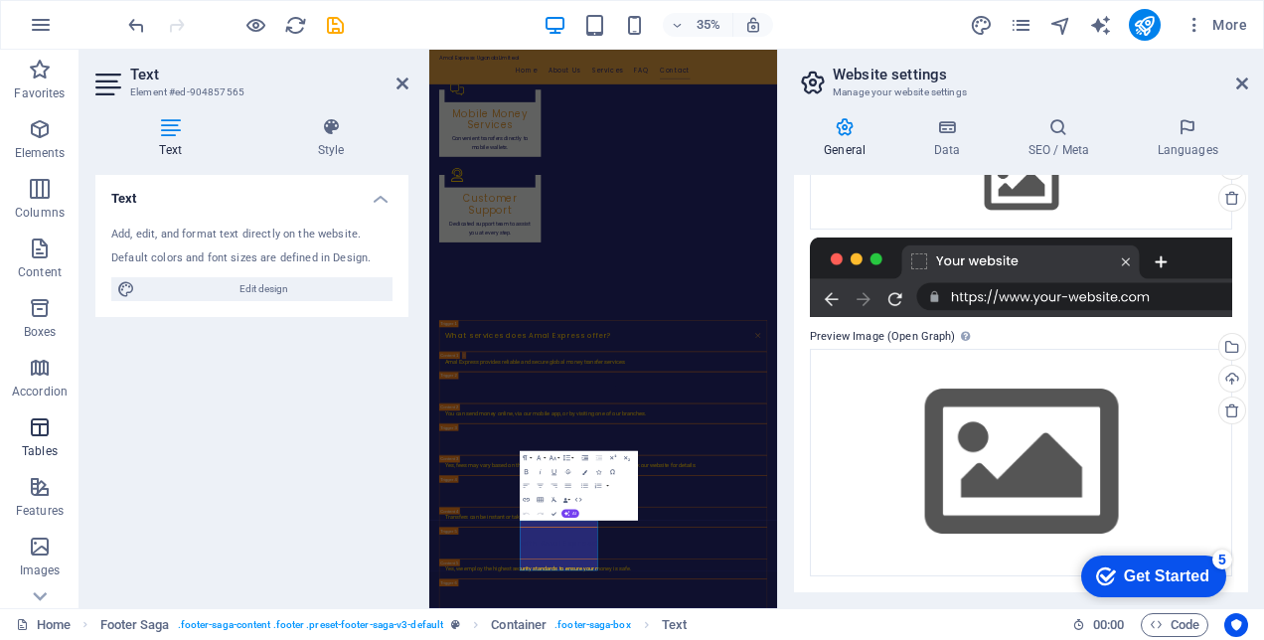
scroll to position [336, 0]
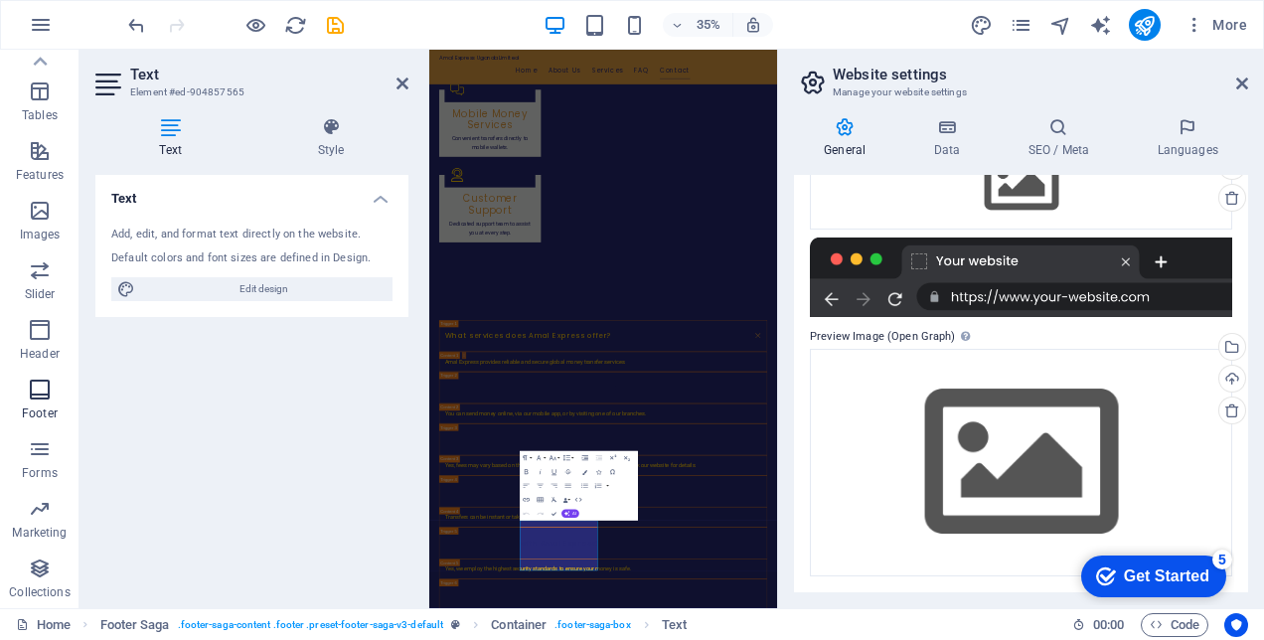
click at [44, 398] on icon "button" at bounding box center [40, 390] width 24 height 24
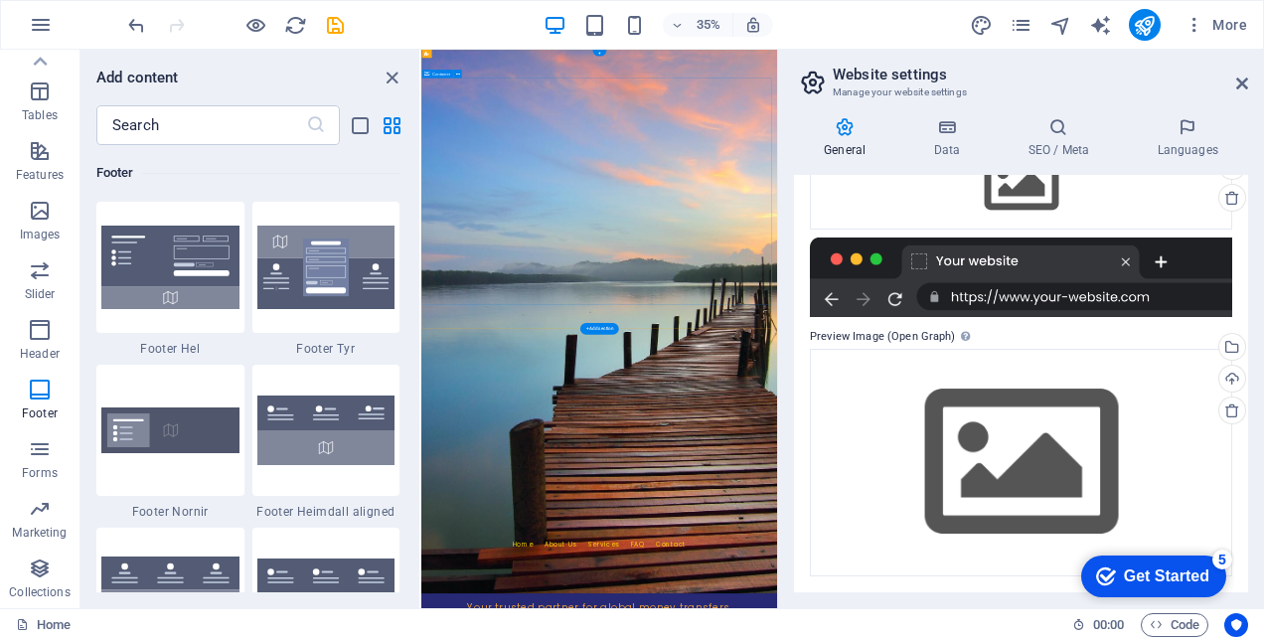
scroll to position [0, 0]
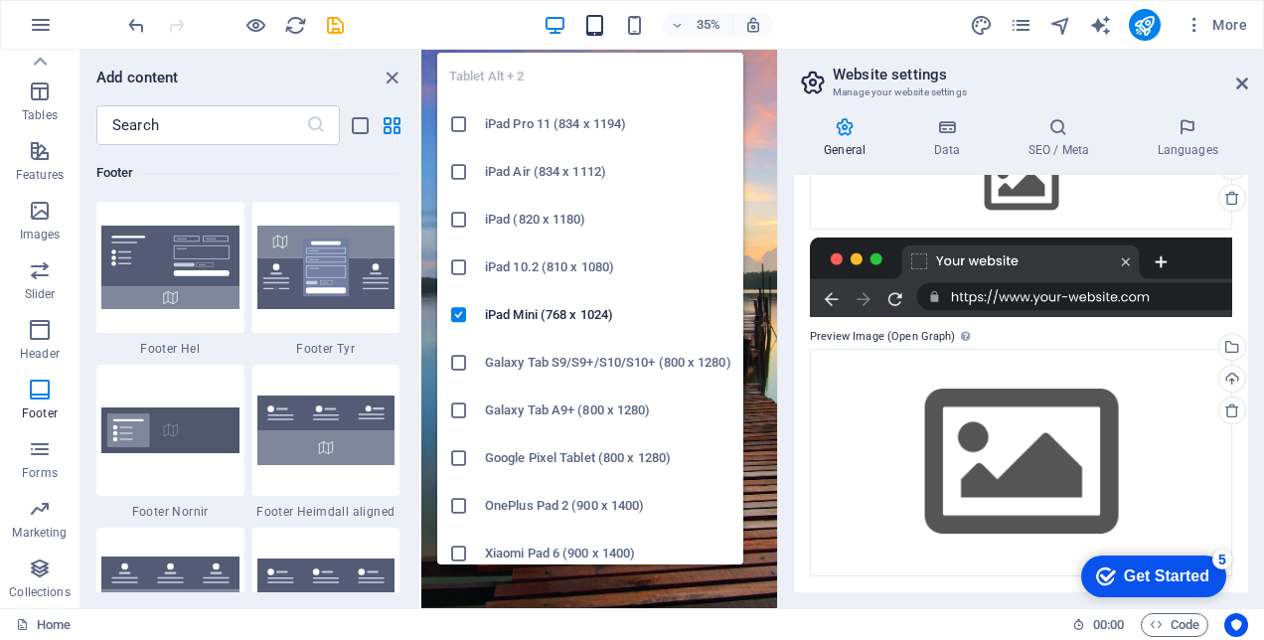
click at [586, 27] on icon "button" at bounding box center [594, 25] width 23 height 23
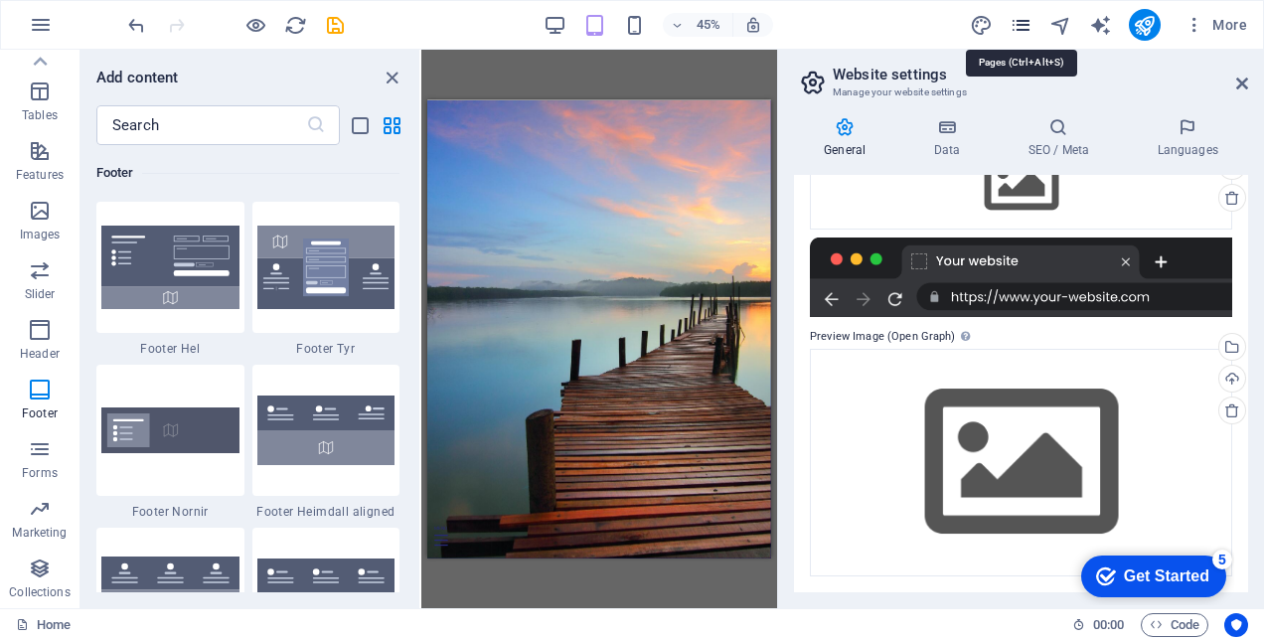
click at [1029, 25] on icon "pages" at bounding box center [1021, 25] width 23 height 23
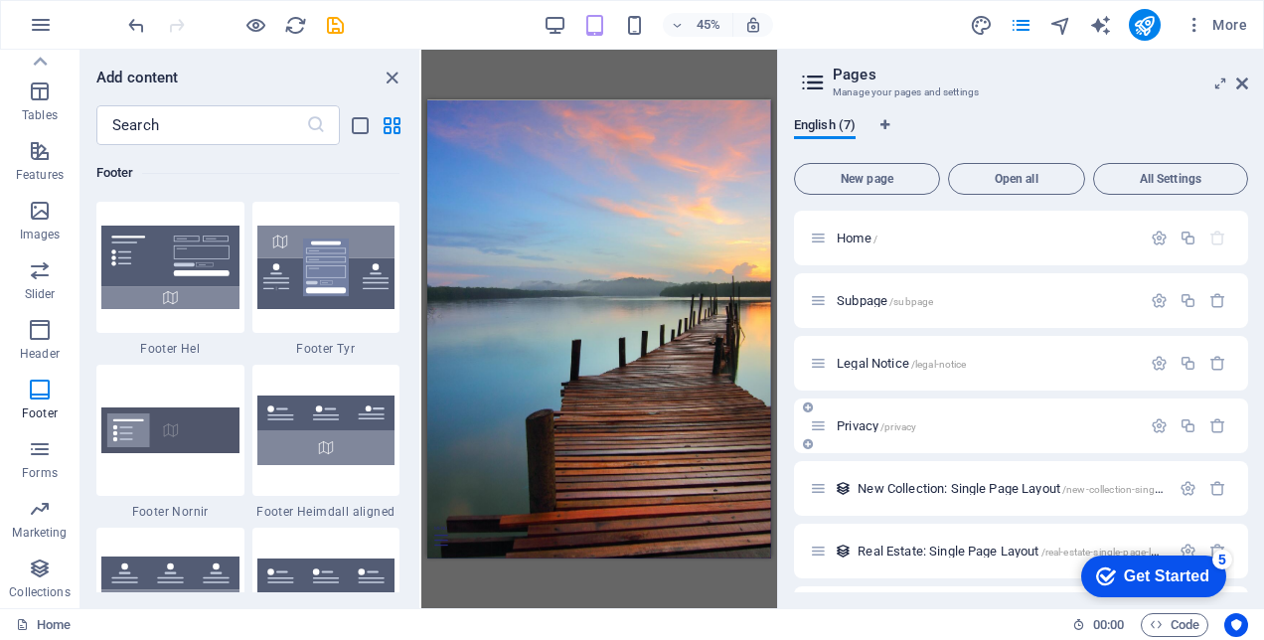
click at [884, 424] on span "/privacy" at bounding box center [898, 426] width 36 height 11
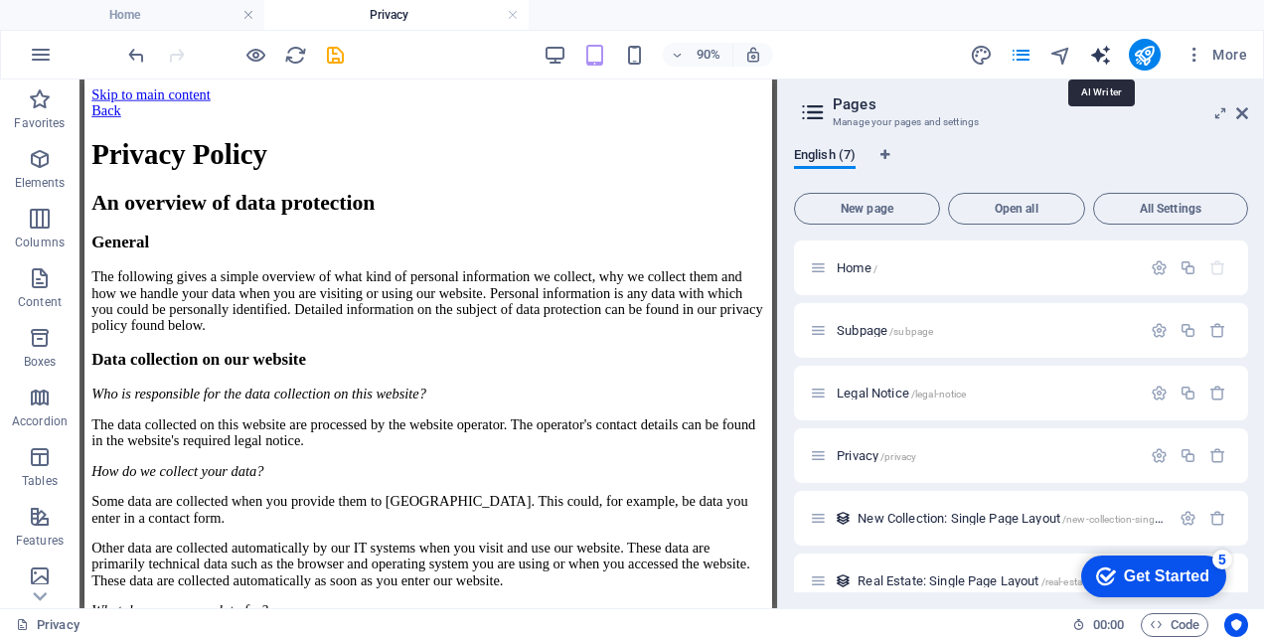
click at [1103, 51] on icon "text_generator" at bounding box center [1100, 55] width 23 height 23
select select "English"
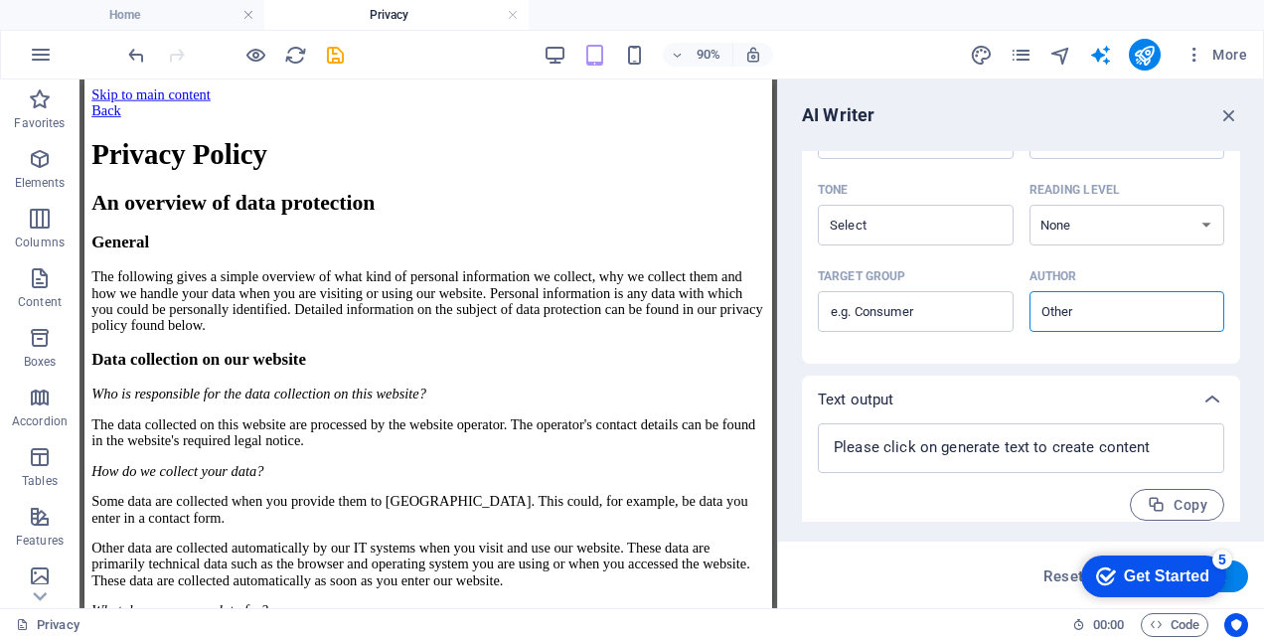
scroll to position [539, 0]
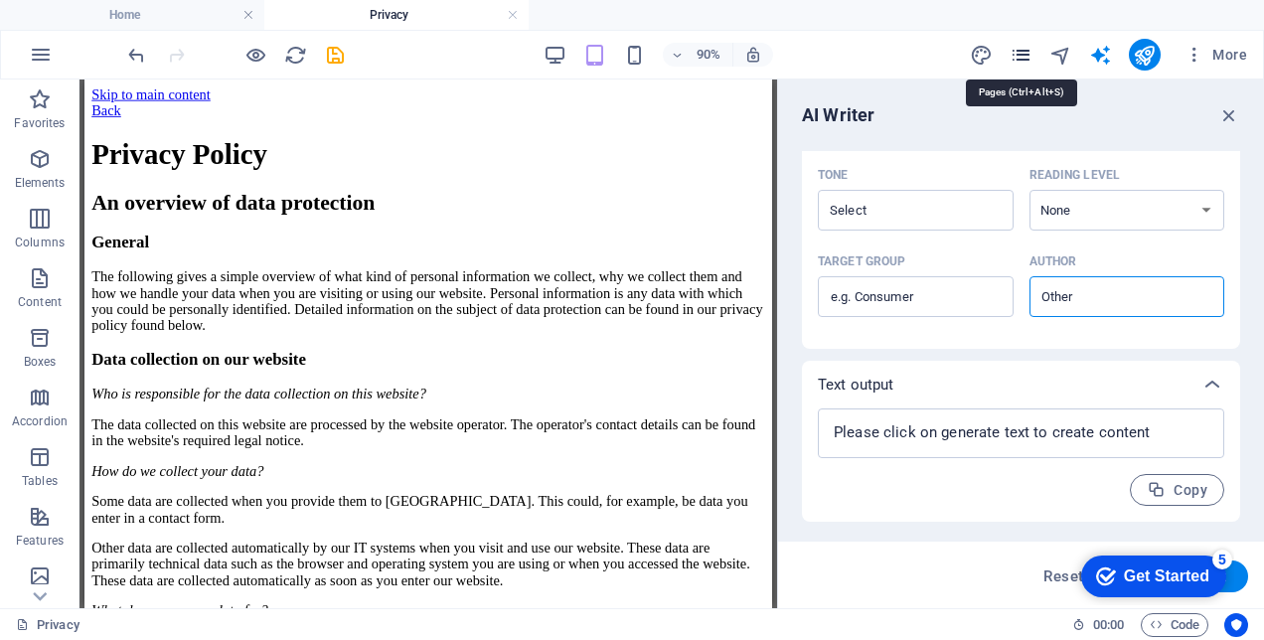
click at [1012, 51] on icon "pages" at bounding box center [1021, 55] width 23 height 23
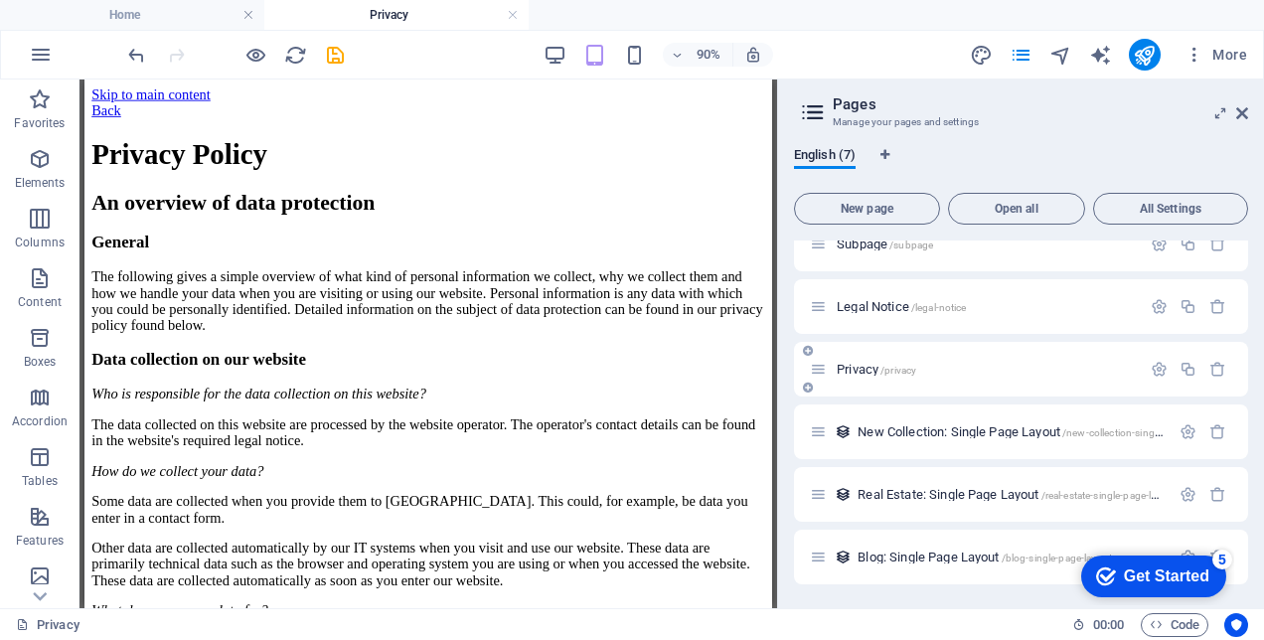
scroll to position [0, 0]
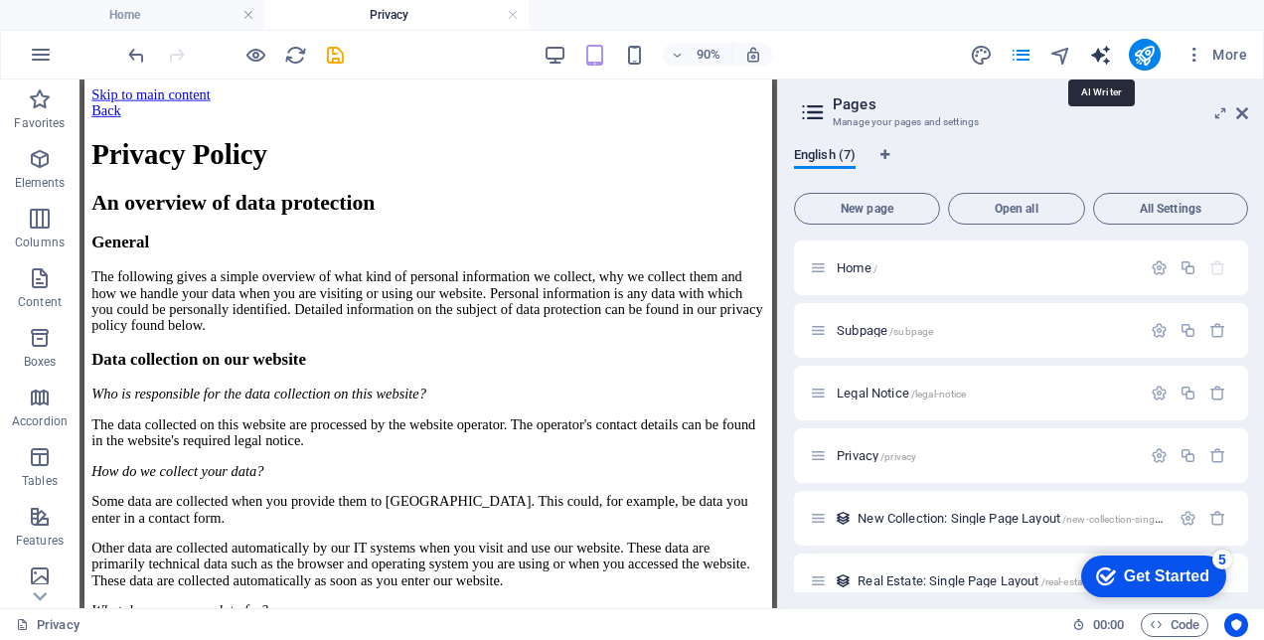
click at [1101, 52] on icon "text_generator" at bounding box center [1100, 55] width 23 height 23
select select "English"
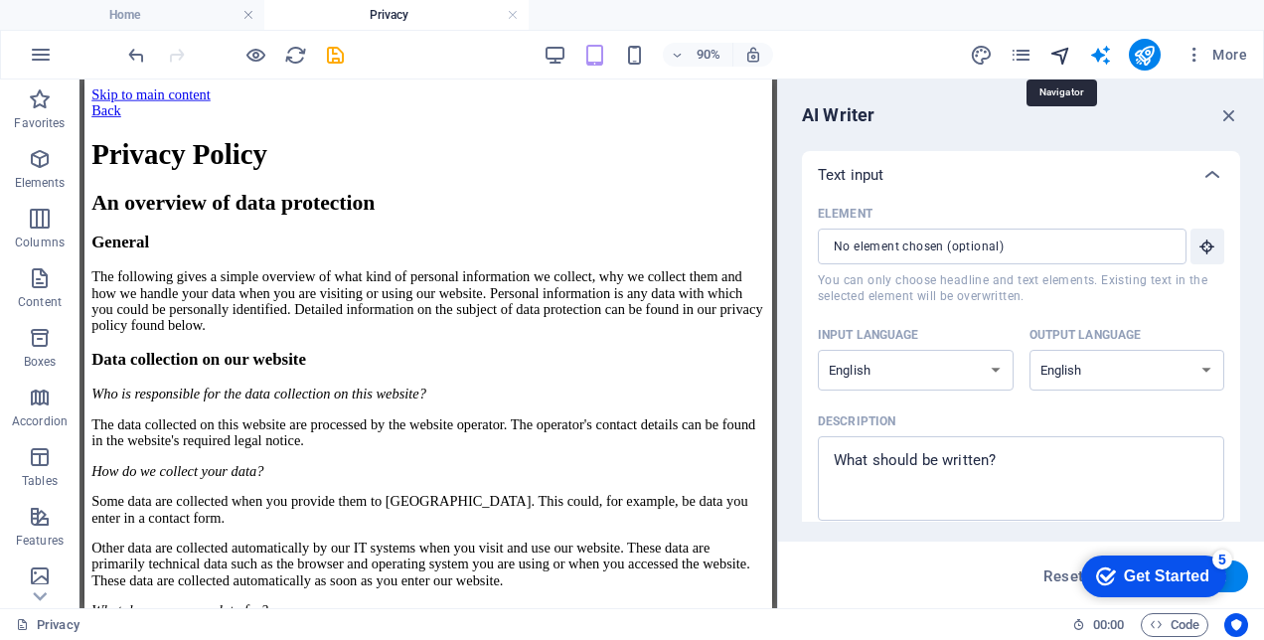
click at [1051, 53] on icon "navigator" at bounding box center [1060, 55] width 23 height 23
select select "16980484-en"
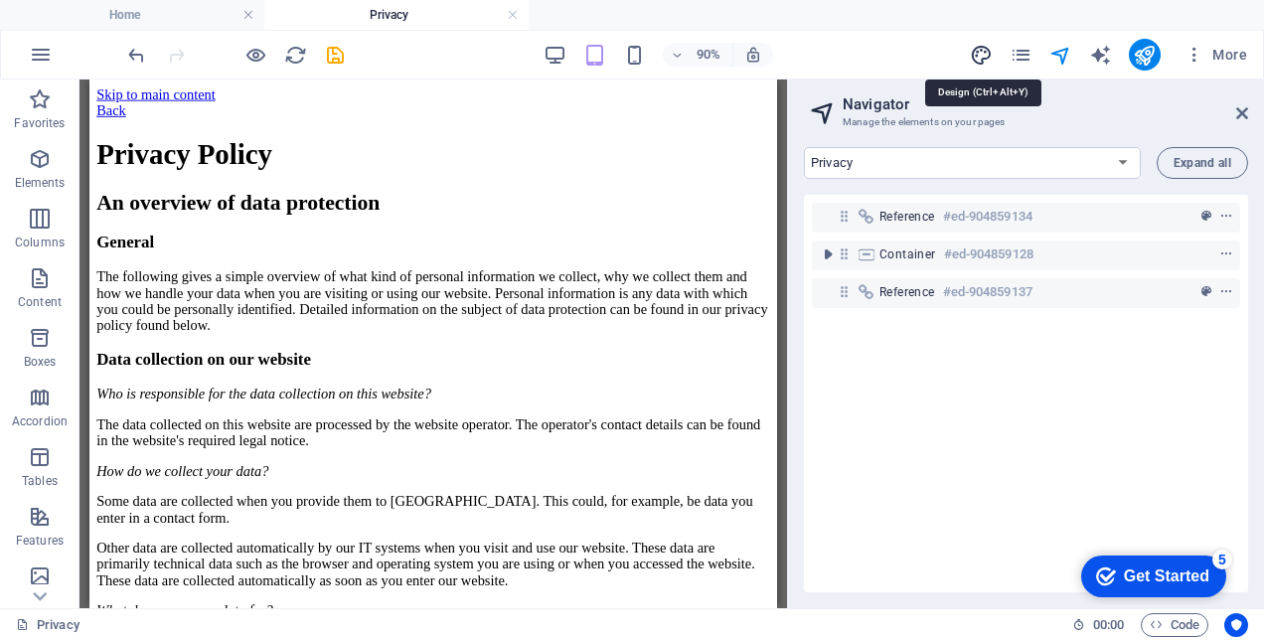
click at [985, 51] on icon "design" at bounding box center [981, 55] width 23 height 23
select select "px"
select select "200"
select select "px"
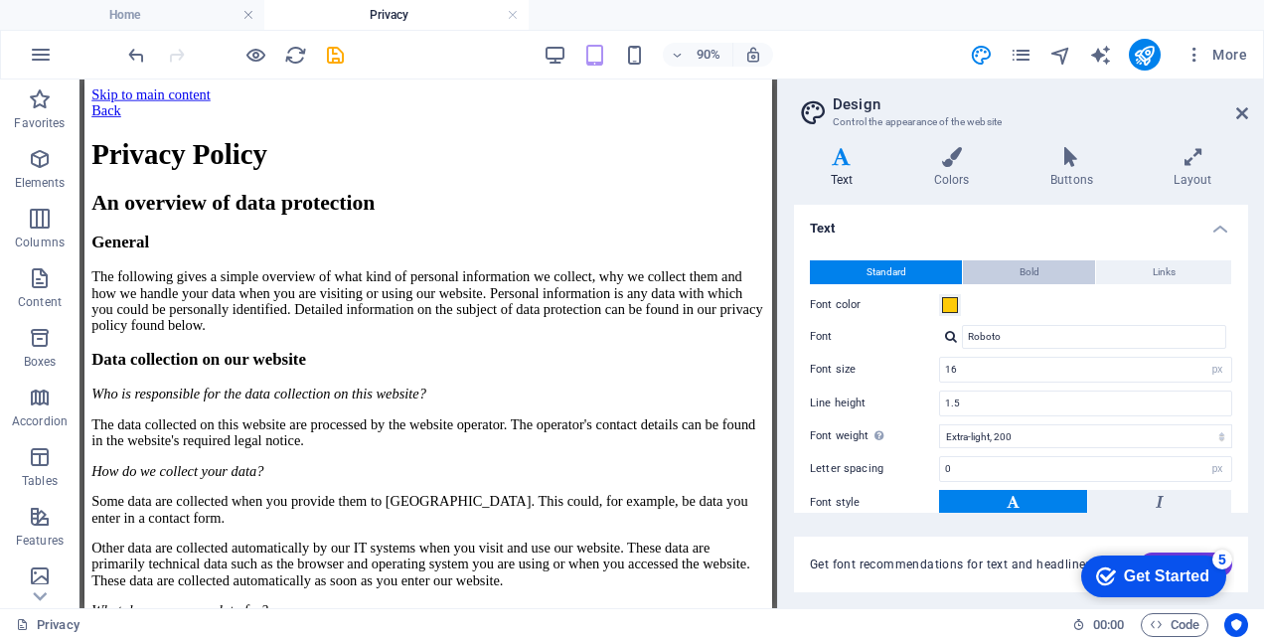
click at [1020, 268] on span "Bold" at bounding box center [1030, 272] width 20 height 24
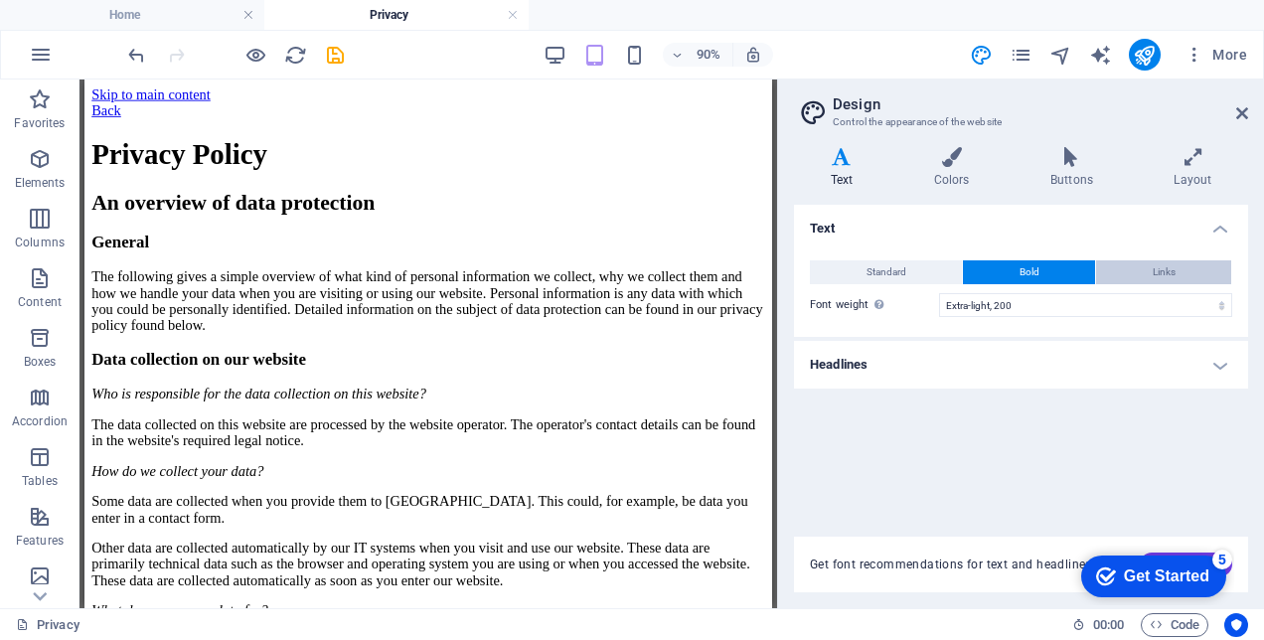
click at [1149, 270] on button "Links" at bounding box center [1163, 272] width 135 height 24
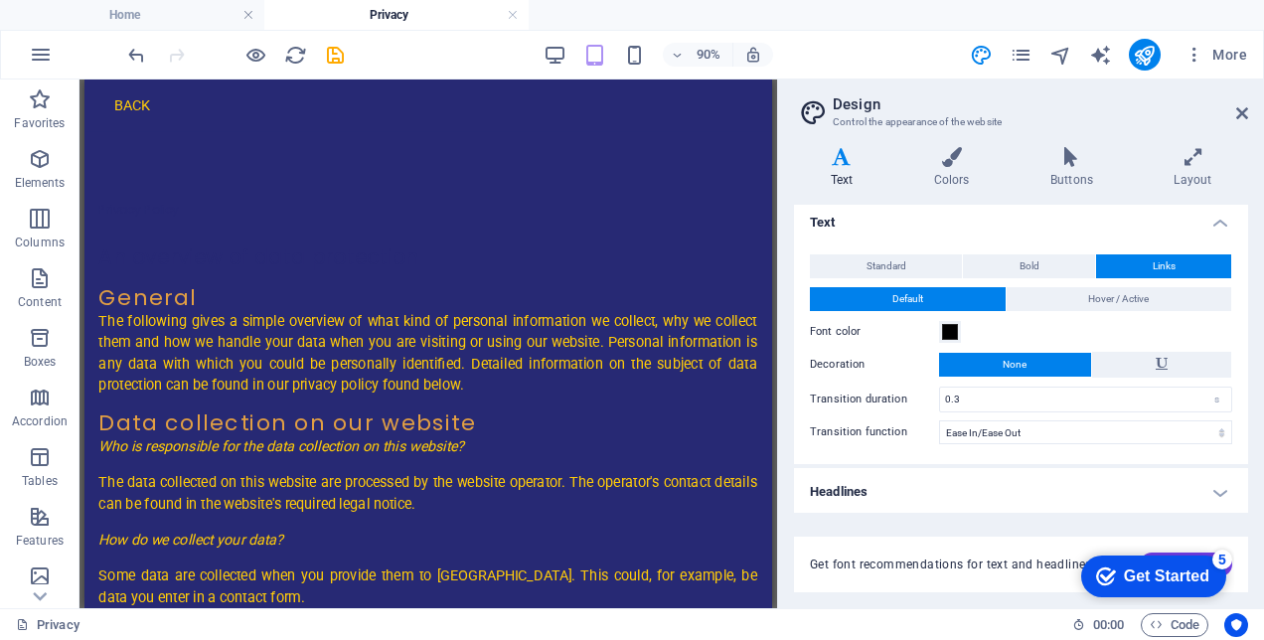
scroll to position [7, 0]
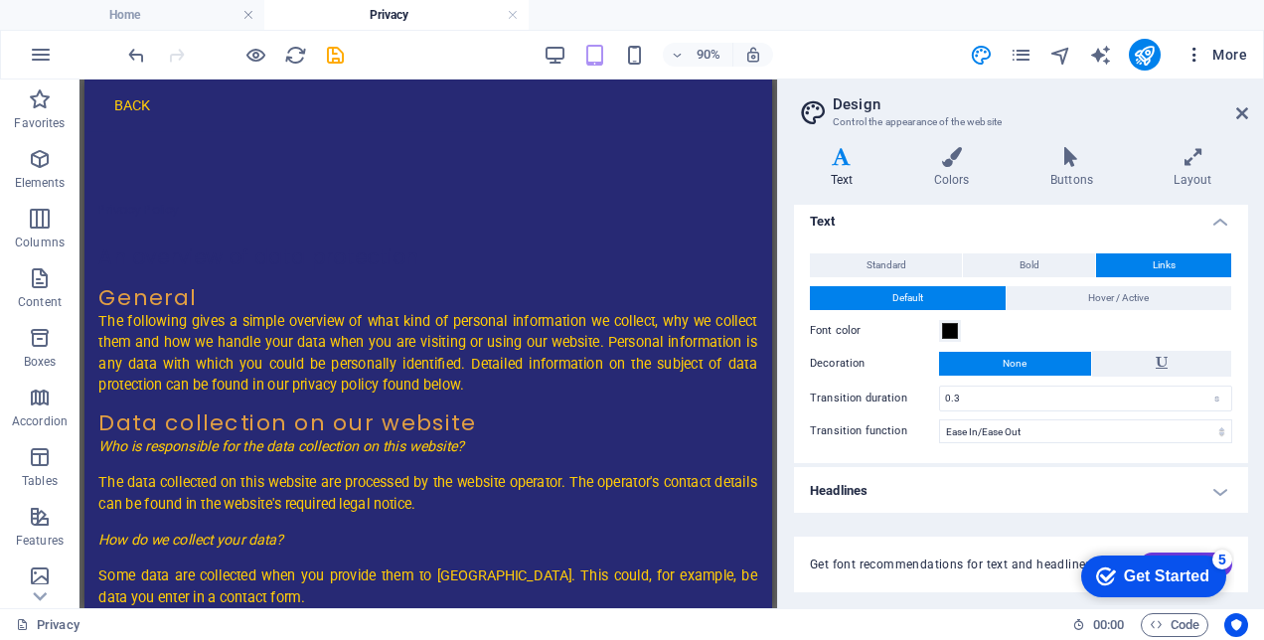
click at [1202, 51] on icon "button" at bounding box center [1194, 55] width 20 height 20
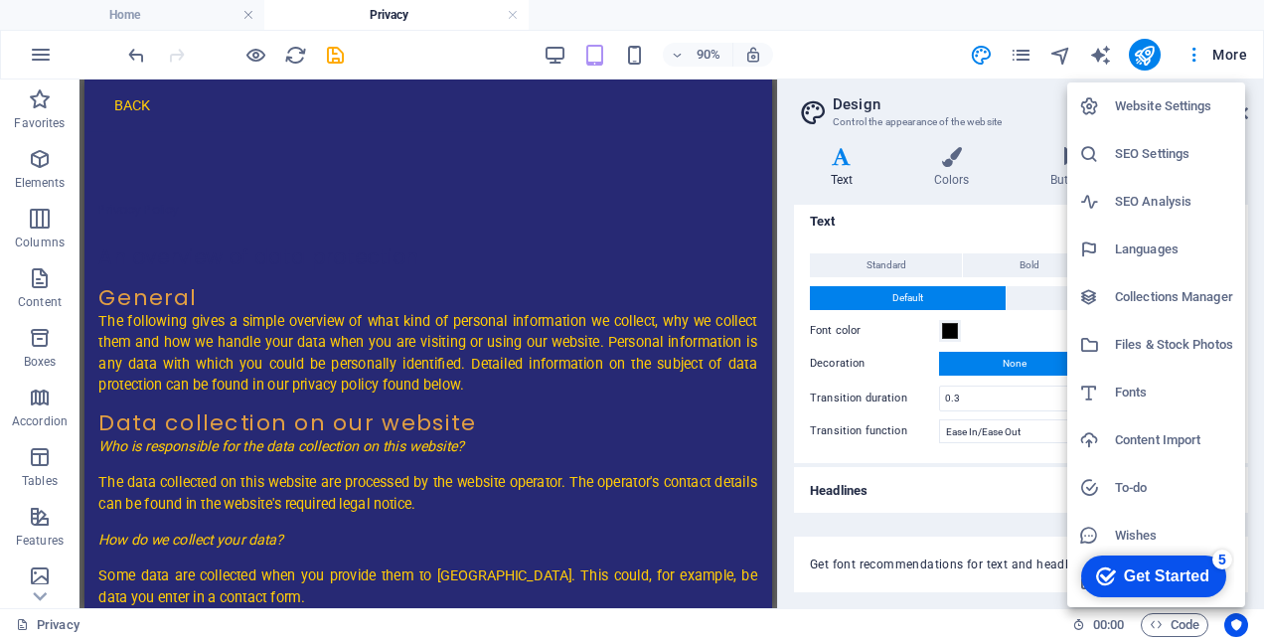
click at [1147, 52] on div at bounding box center [632, 320] width 1264 height 640
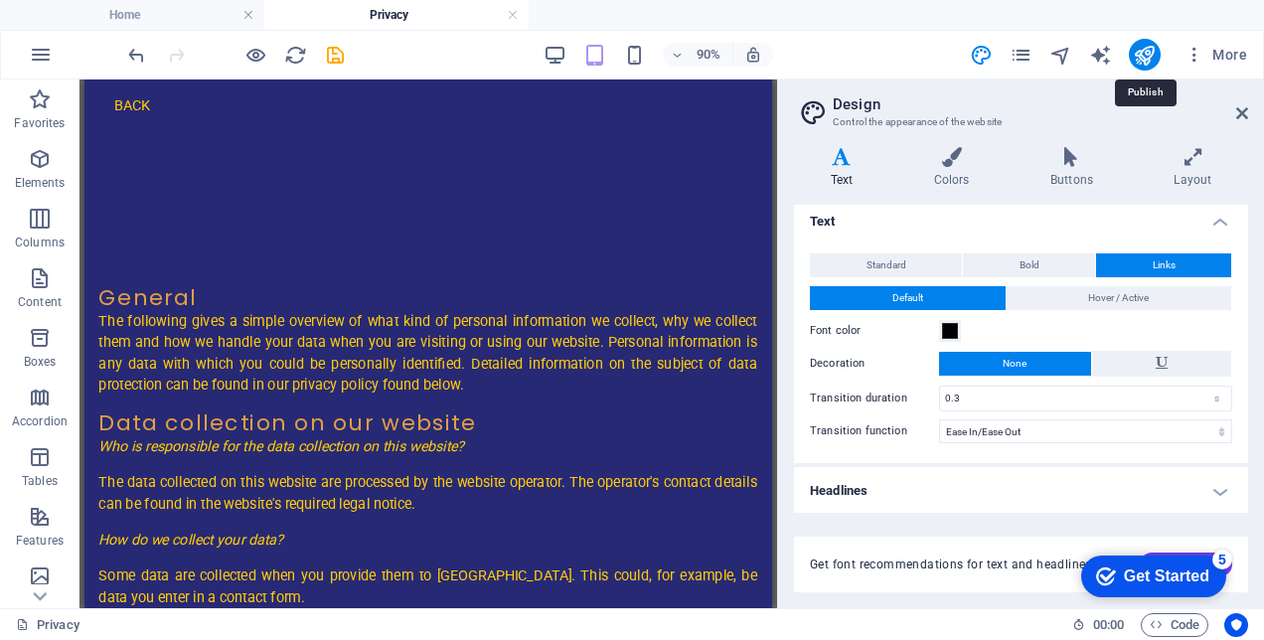
click at [1147, 52] on icon "publish" at bounding box center [1144, 55] width 23 height 23
